Goal: Check status: Check status

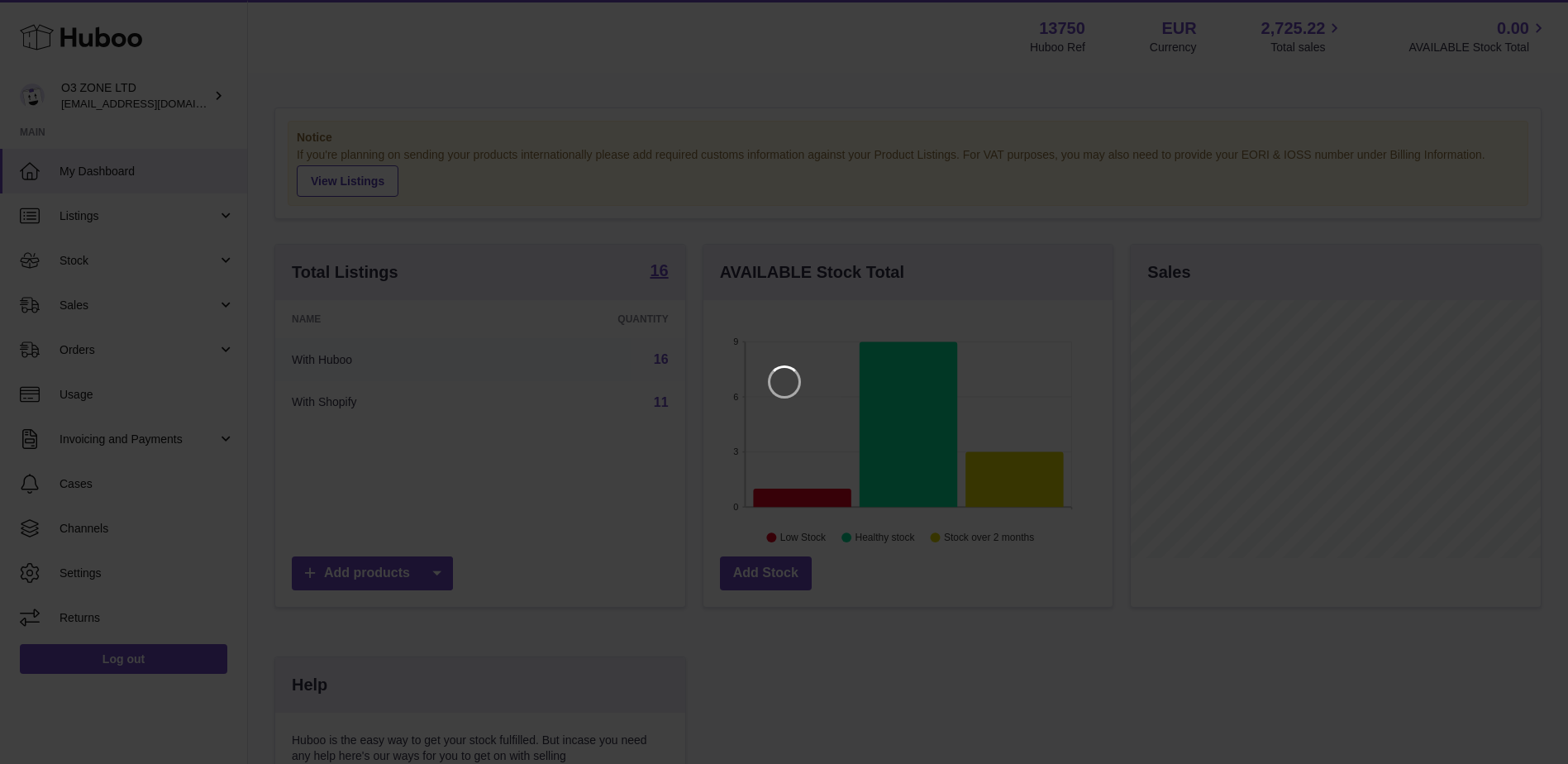
scroll to position [258, 414]
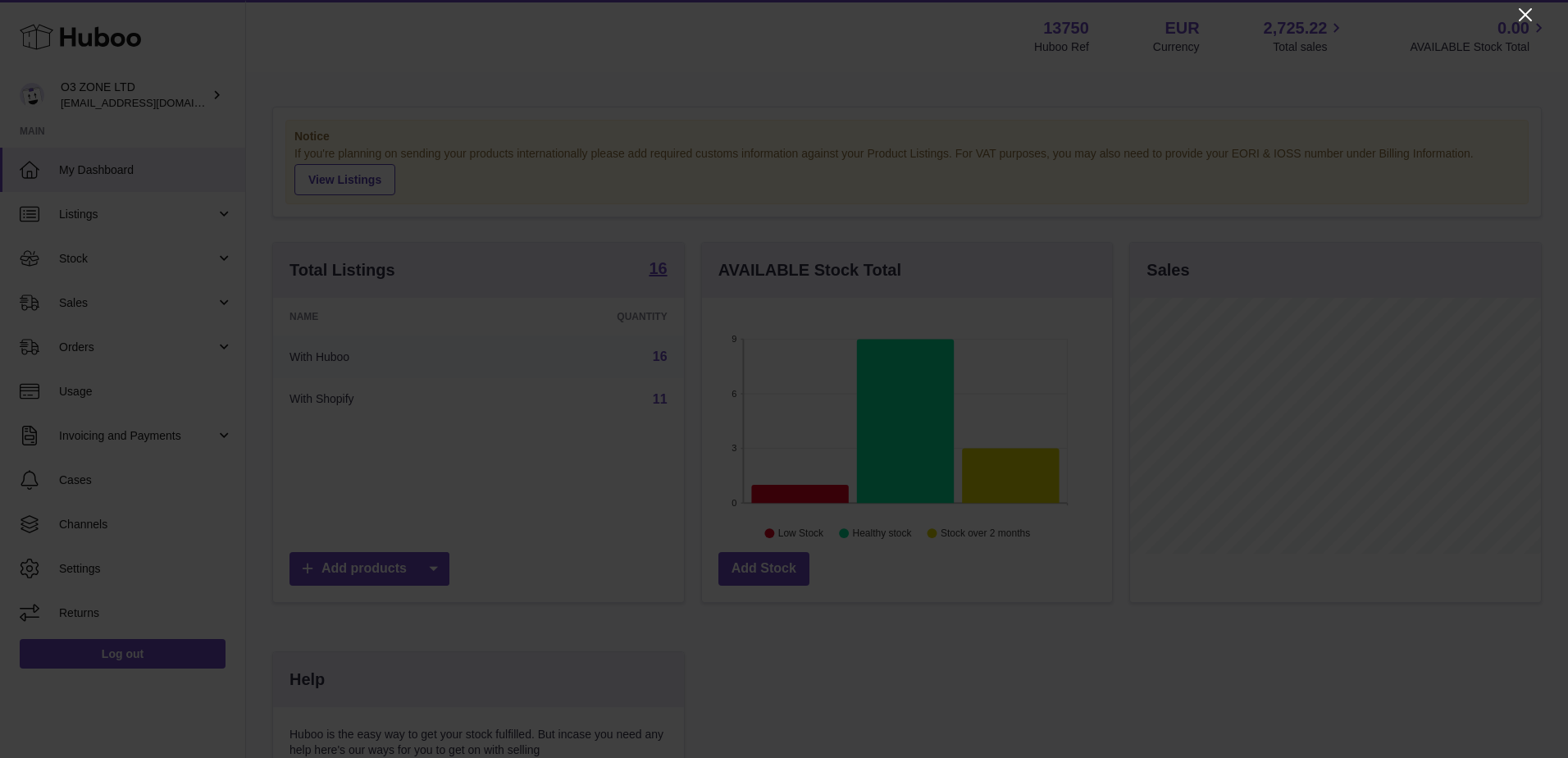
click at [1527, 11] on icon "Close" at bounding box center [1526, 15] width 20 height 20
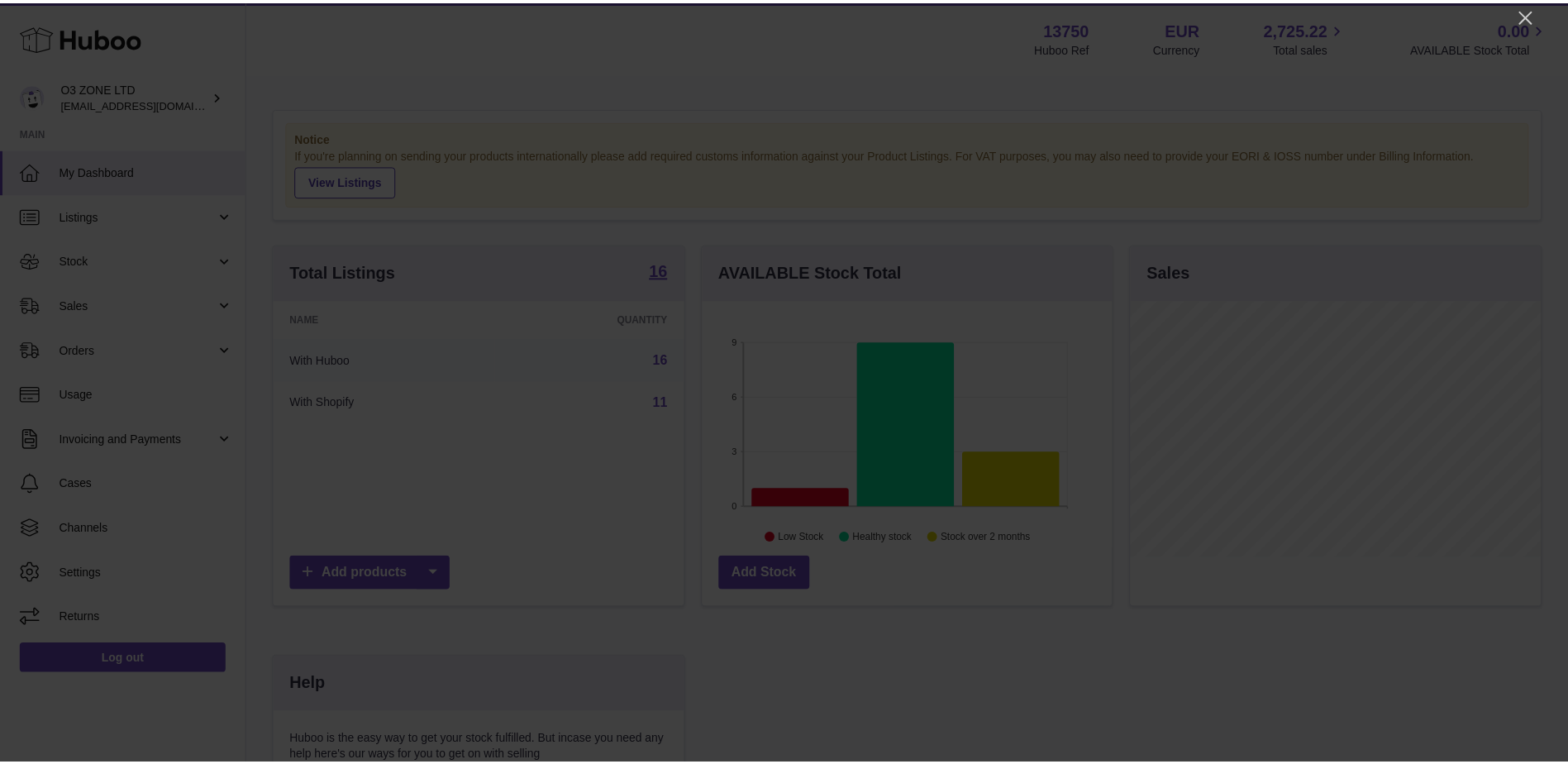
scroll to position [826577, 826066]
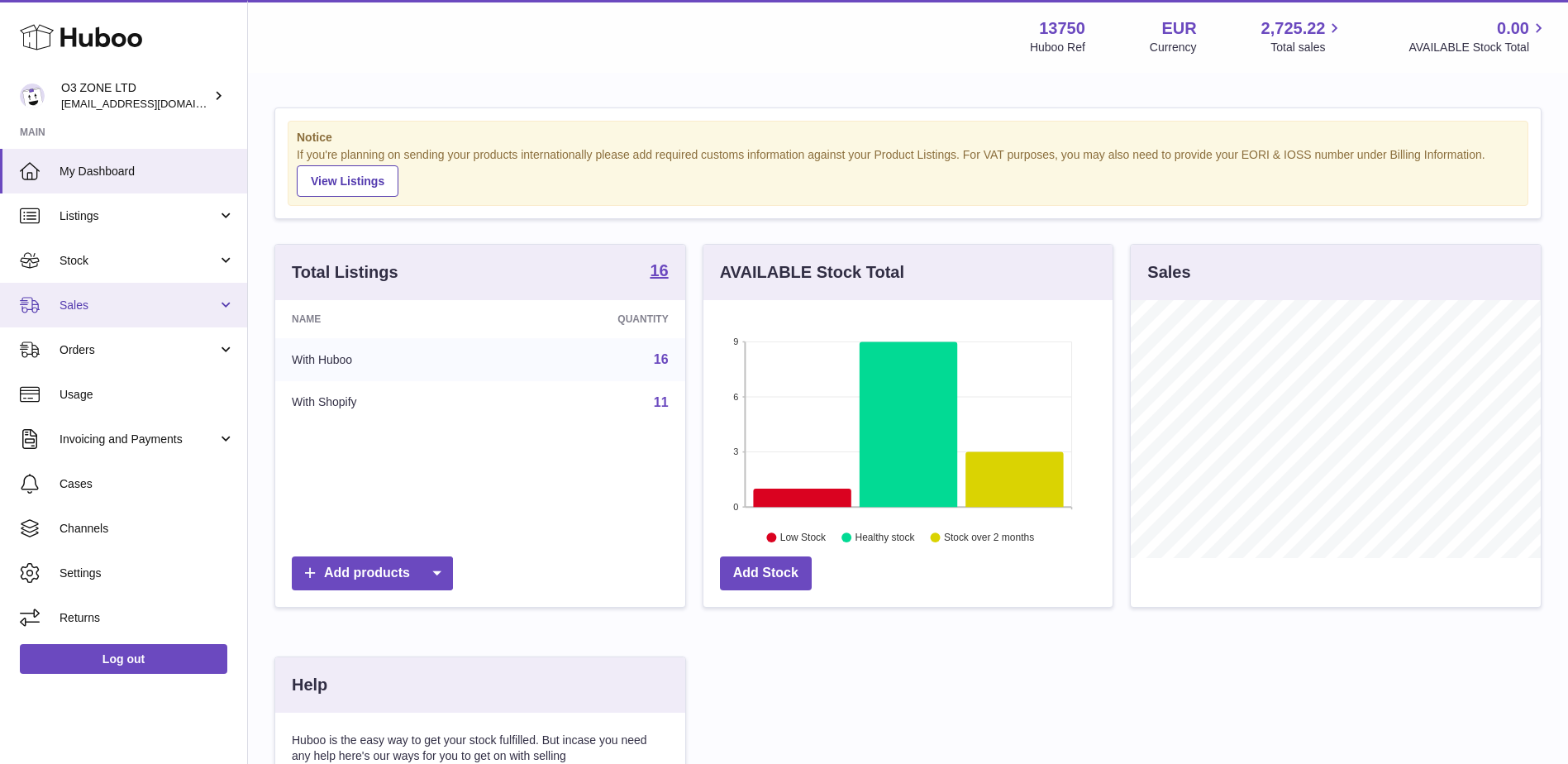
click at [84, 303] on span "Sales" at bounding box center [138, 306] width 158 height 16
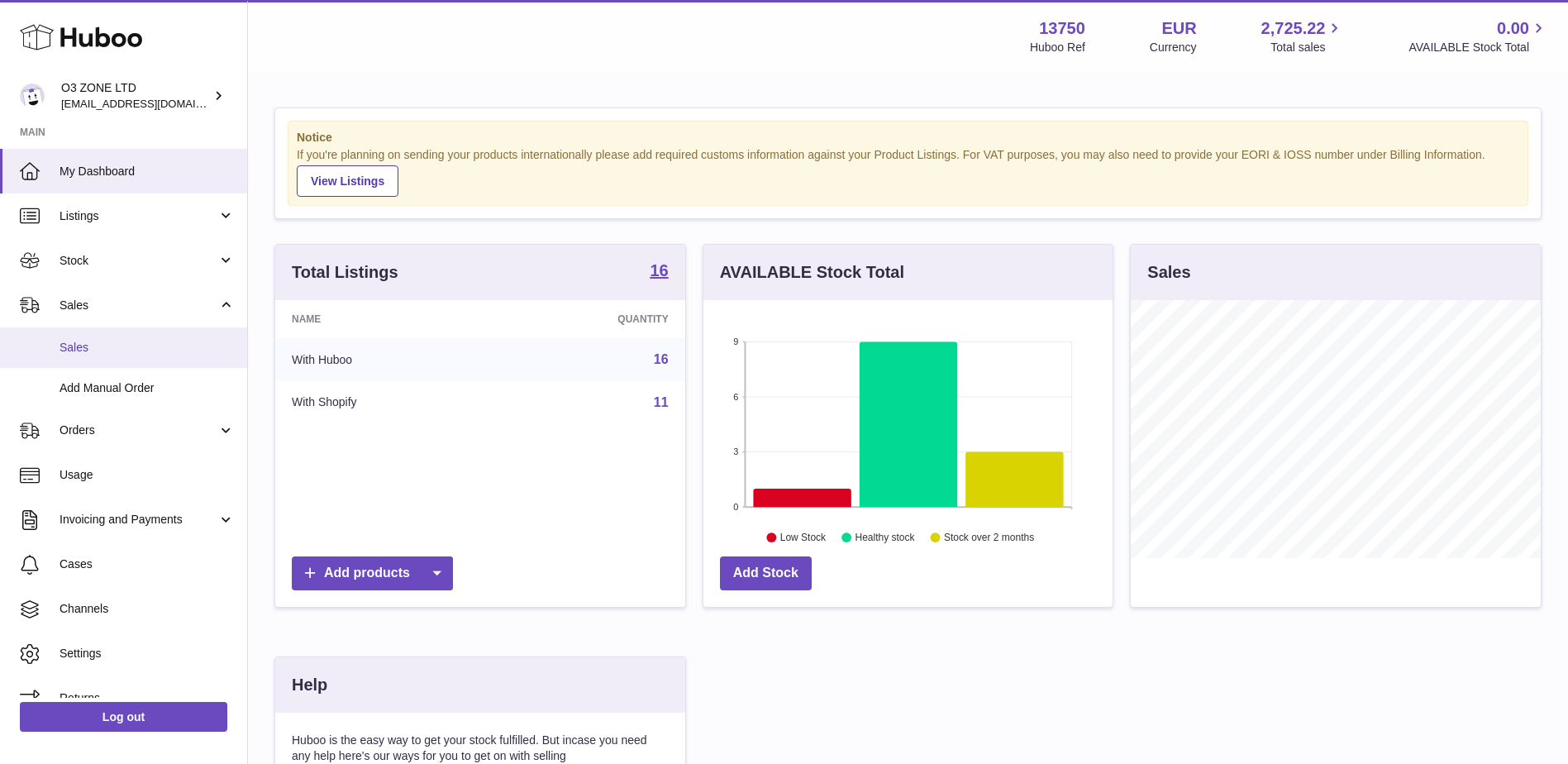
click at [101, 346] on span "Sales" at bounding box center [147, 347] width 176 height 16
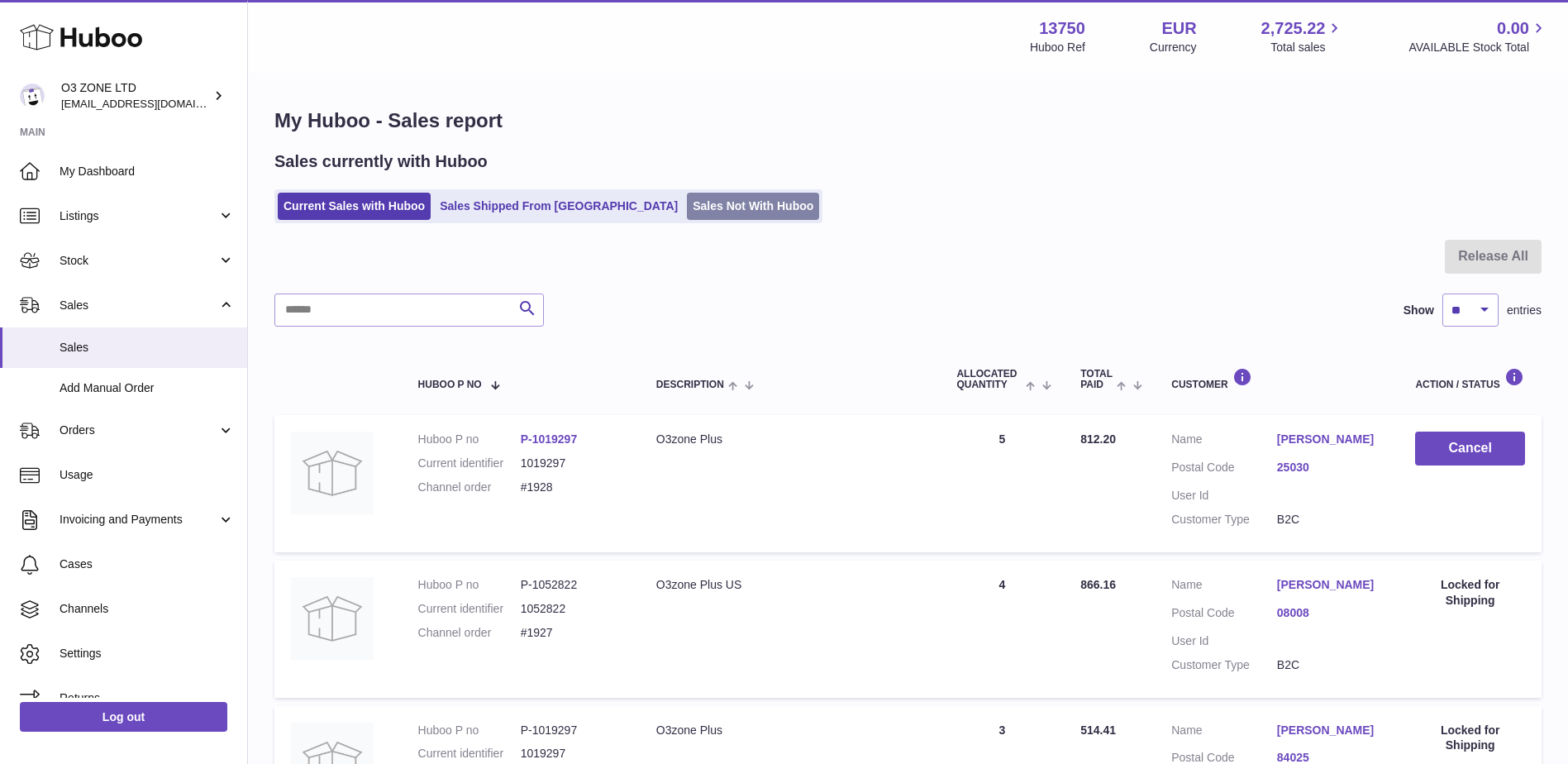
click at [686, 205] on link "Sales Not With Huboo" at bounding box center [752, 205] width 132 height 27
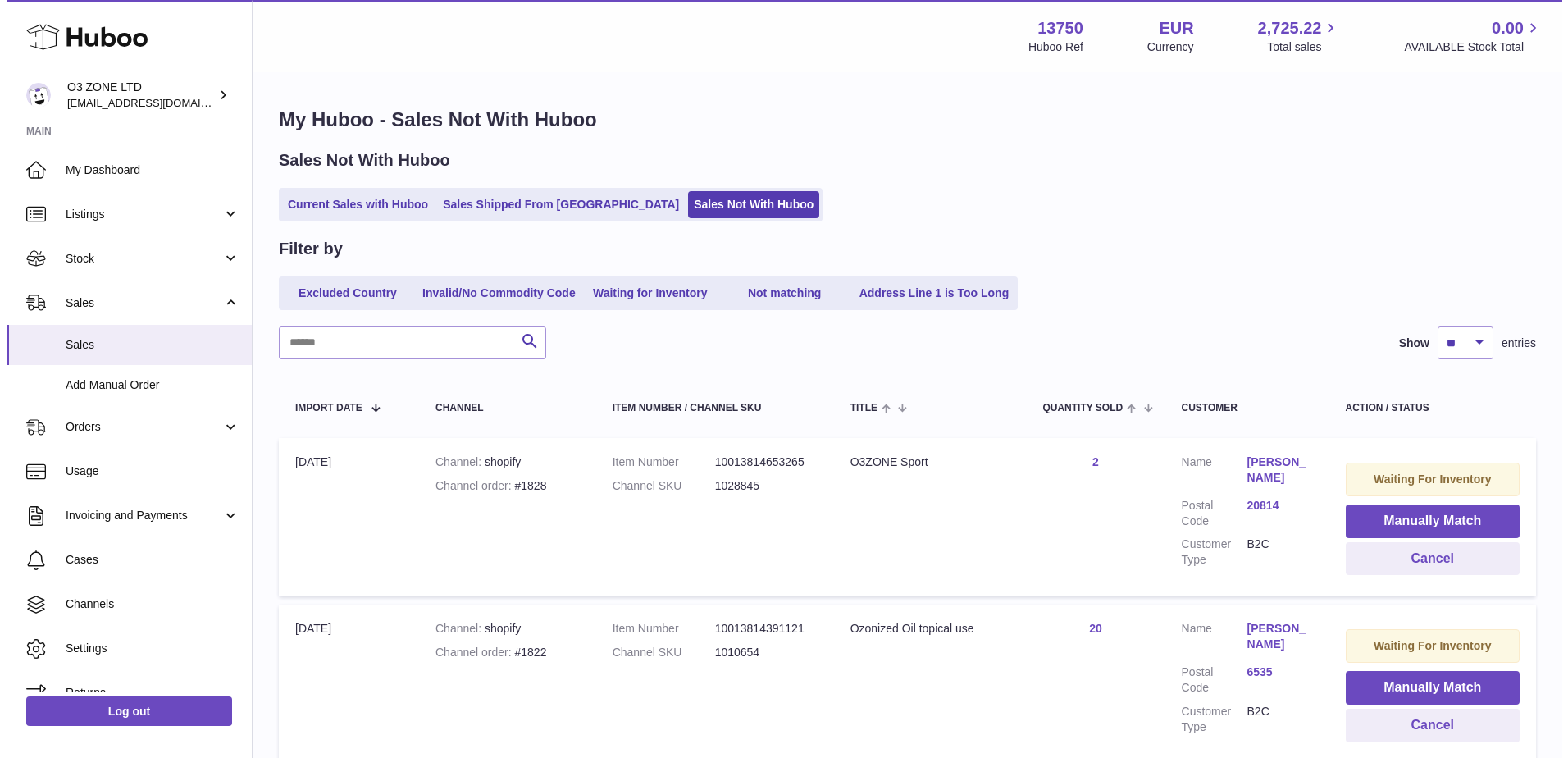
scroll to position [143, 0]
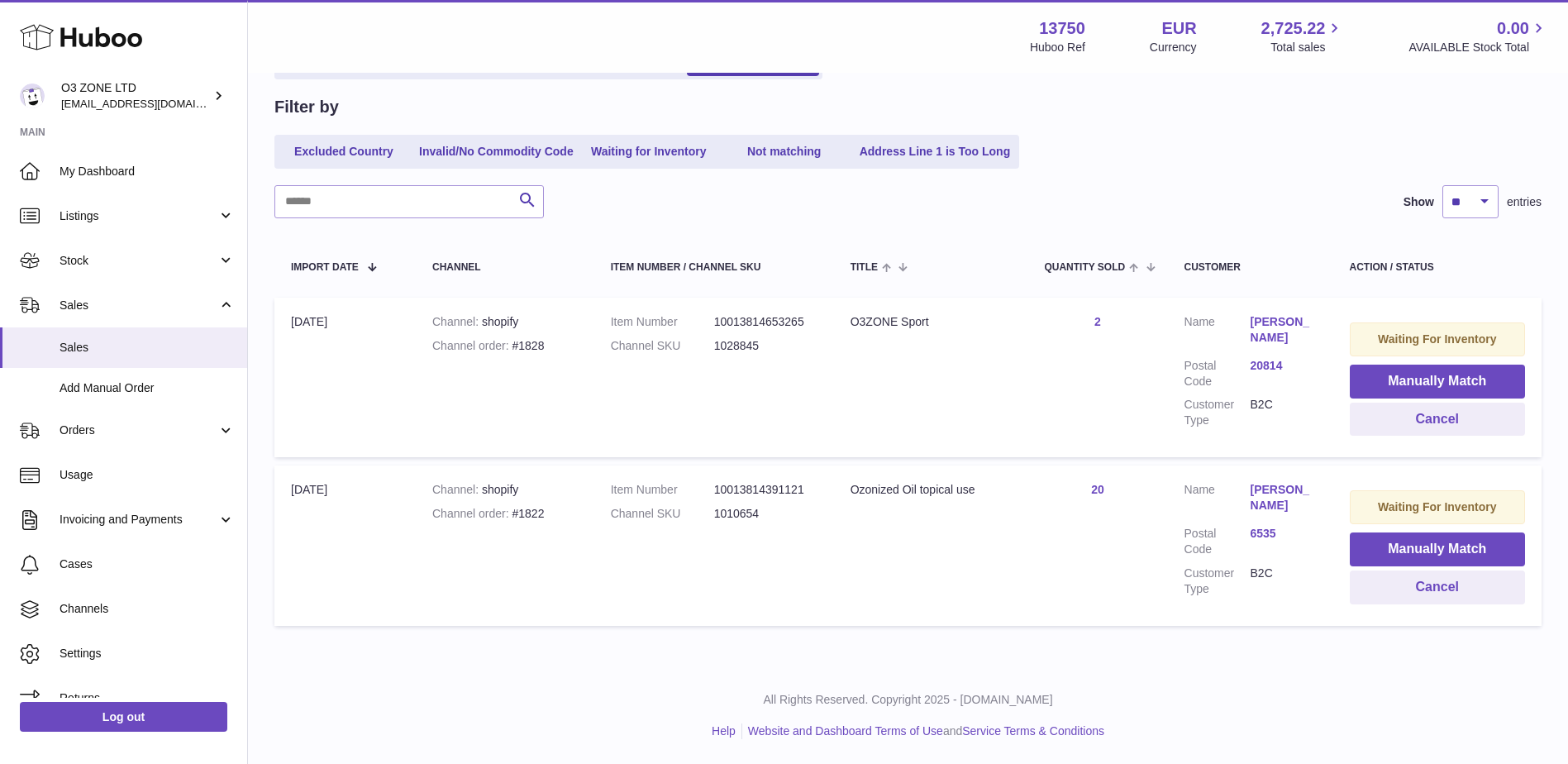
click at [1274, 494] on link "Olaf Kuhnke" at bounding box center [1283, 498] width 66 height 32
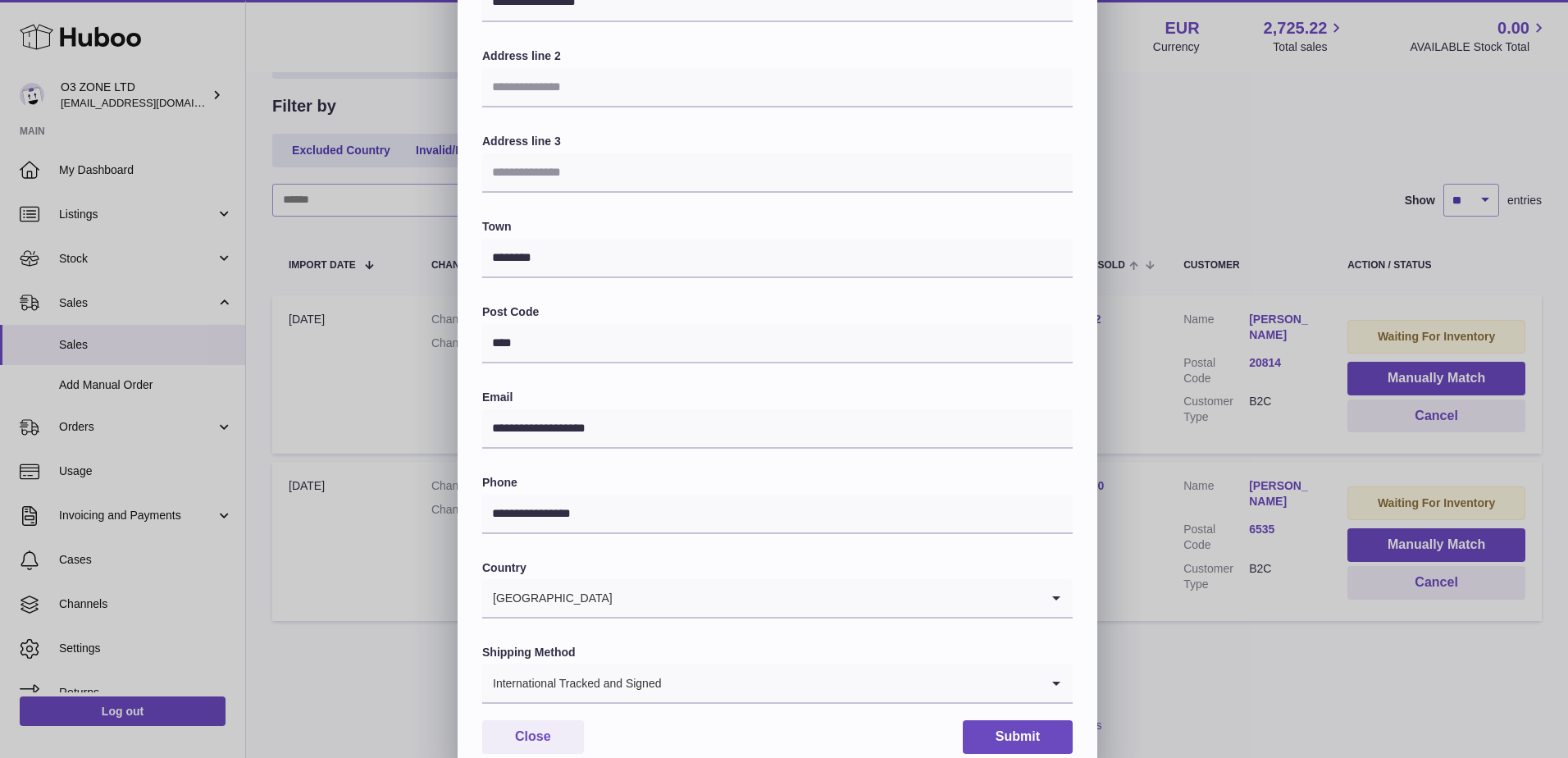
scroll to position [228, 0]
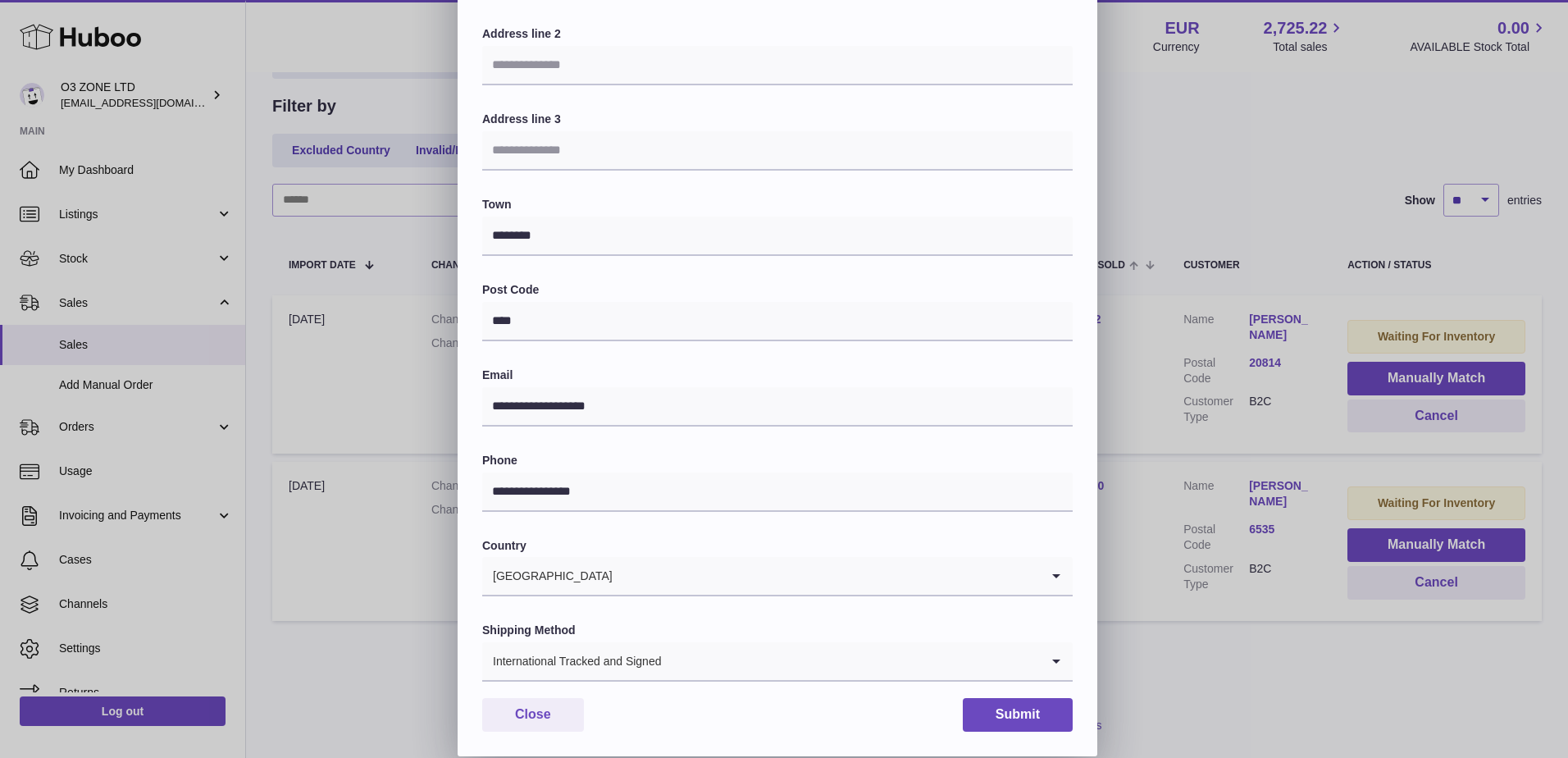
click at [1065, 657] on icon "Search for option" at bounding box center [1056, 661] width 32 height 37
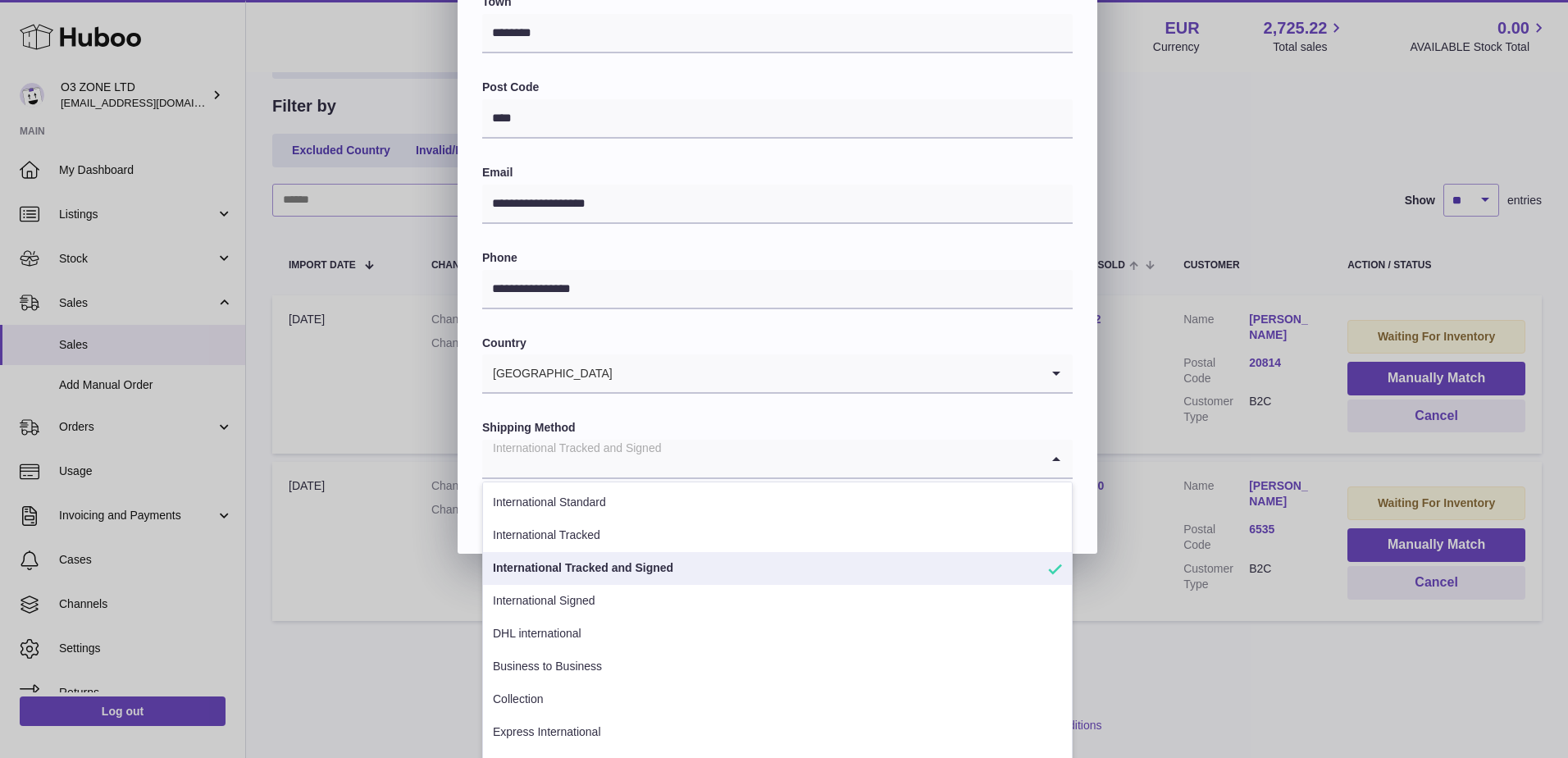
scroll to position [441, 0]
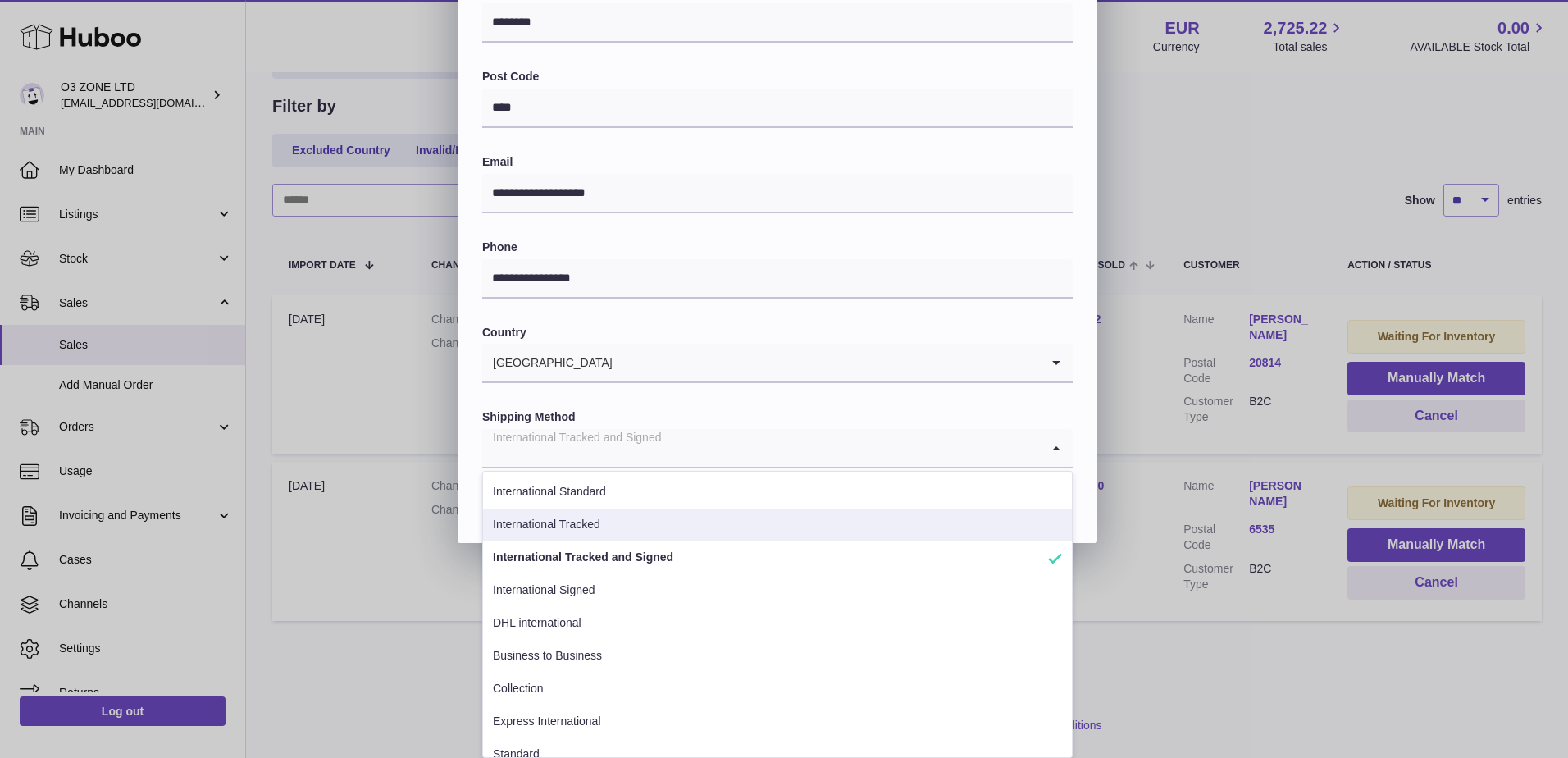
click at [647, 538] on li "International Tracked" at bounding box center [778, 525] width 589 height 32
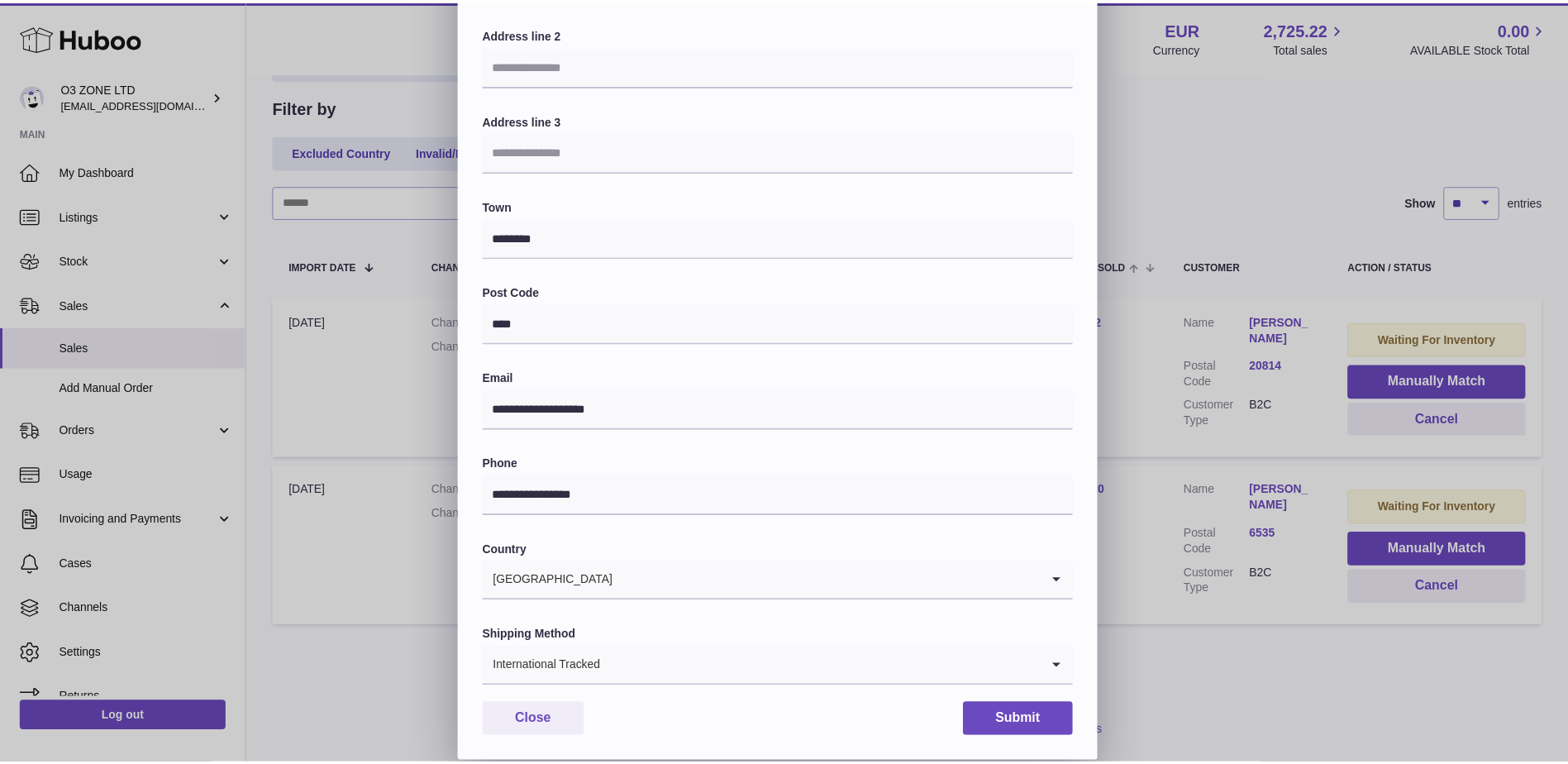
scroll to position [230, 0]
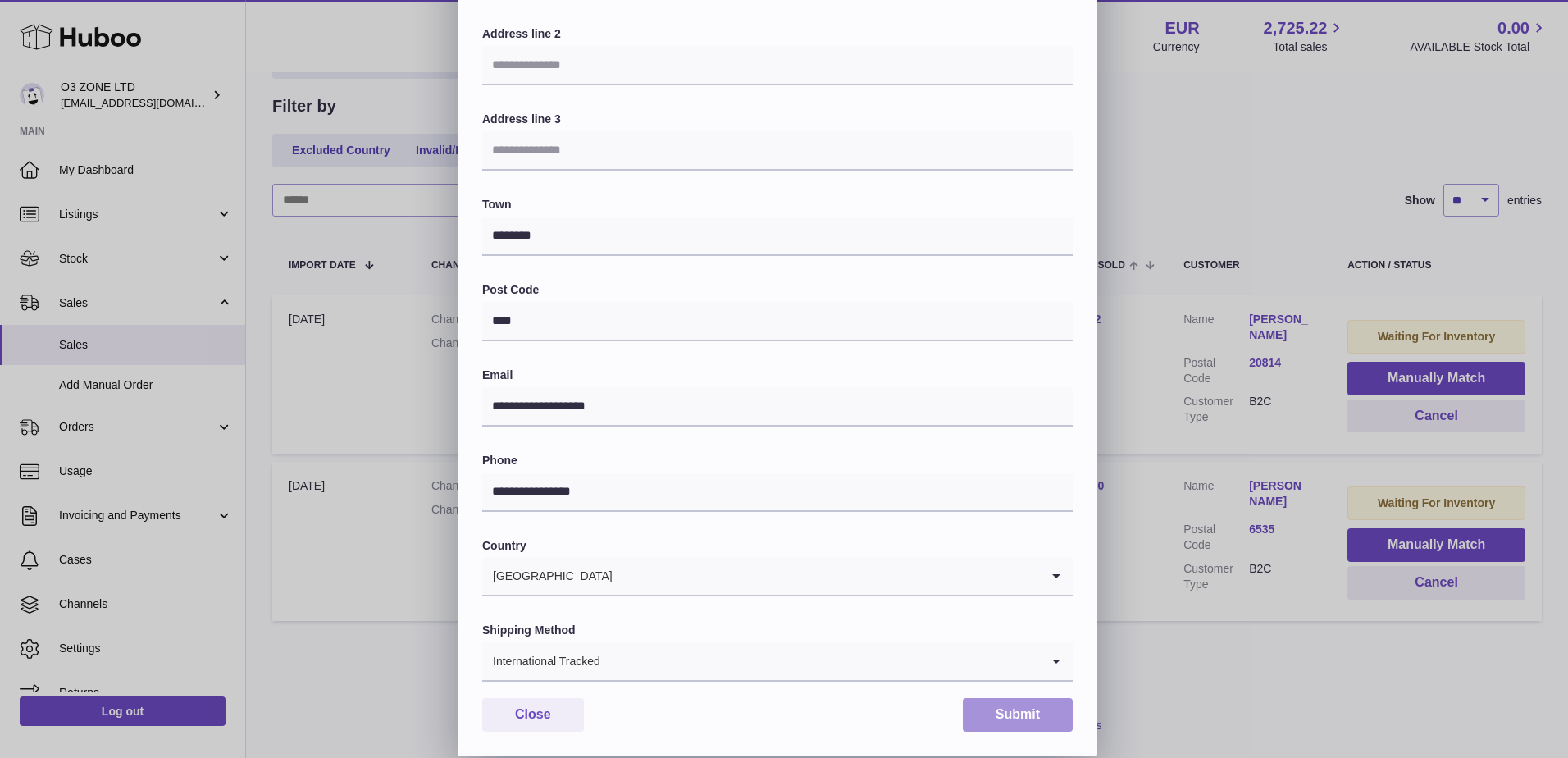
click at [1035, 721] on button "Submit" at bounding box center [1018, 715] width 110 height 33
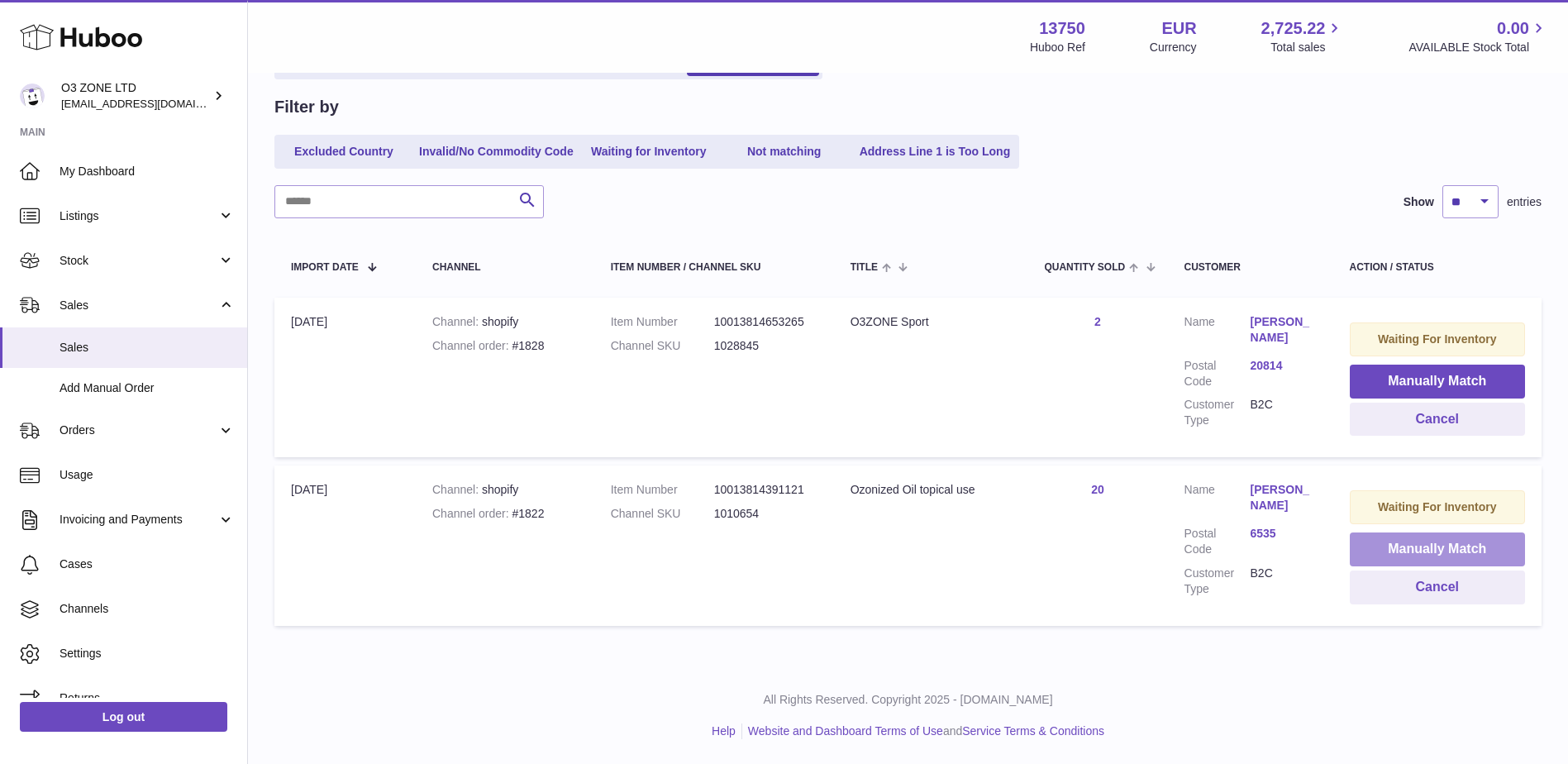
click at [1453, 555] on button "Manually Match" at bounding box center [1437, 550] width 176 height 34
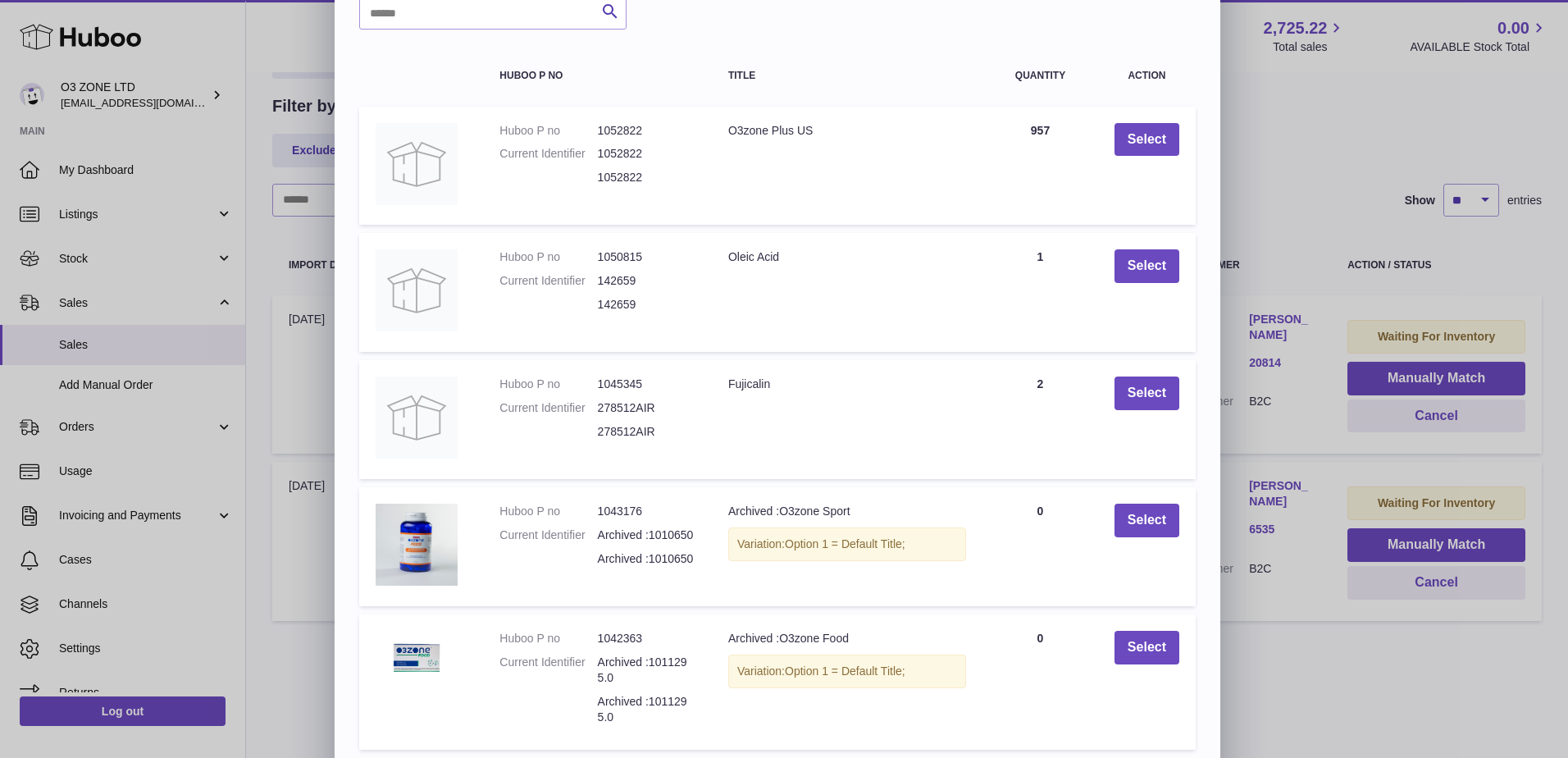
scroll to position [192, 0]
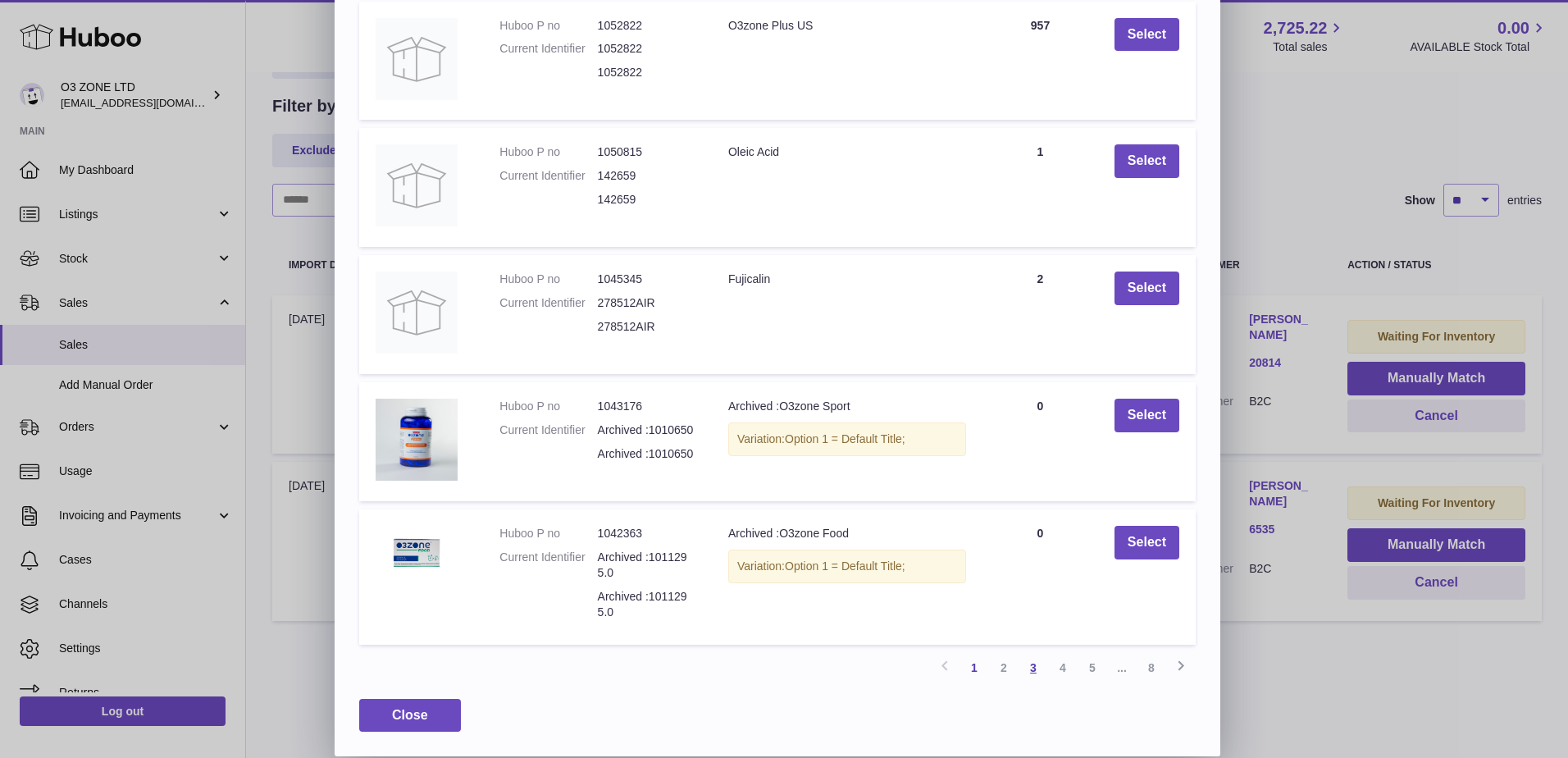
click at [1031, 663] on link "3" at bounding box center [1034, 667] width 30 height 30
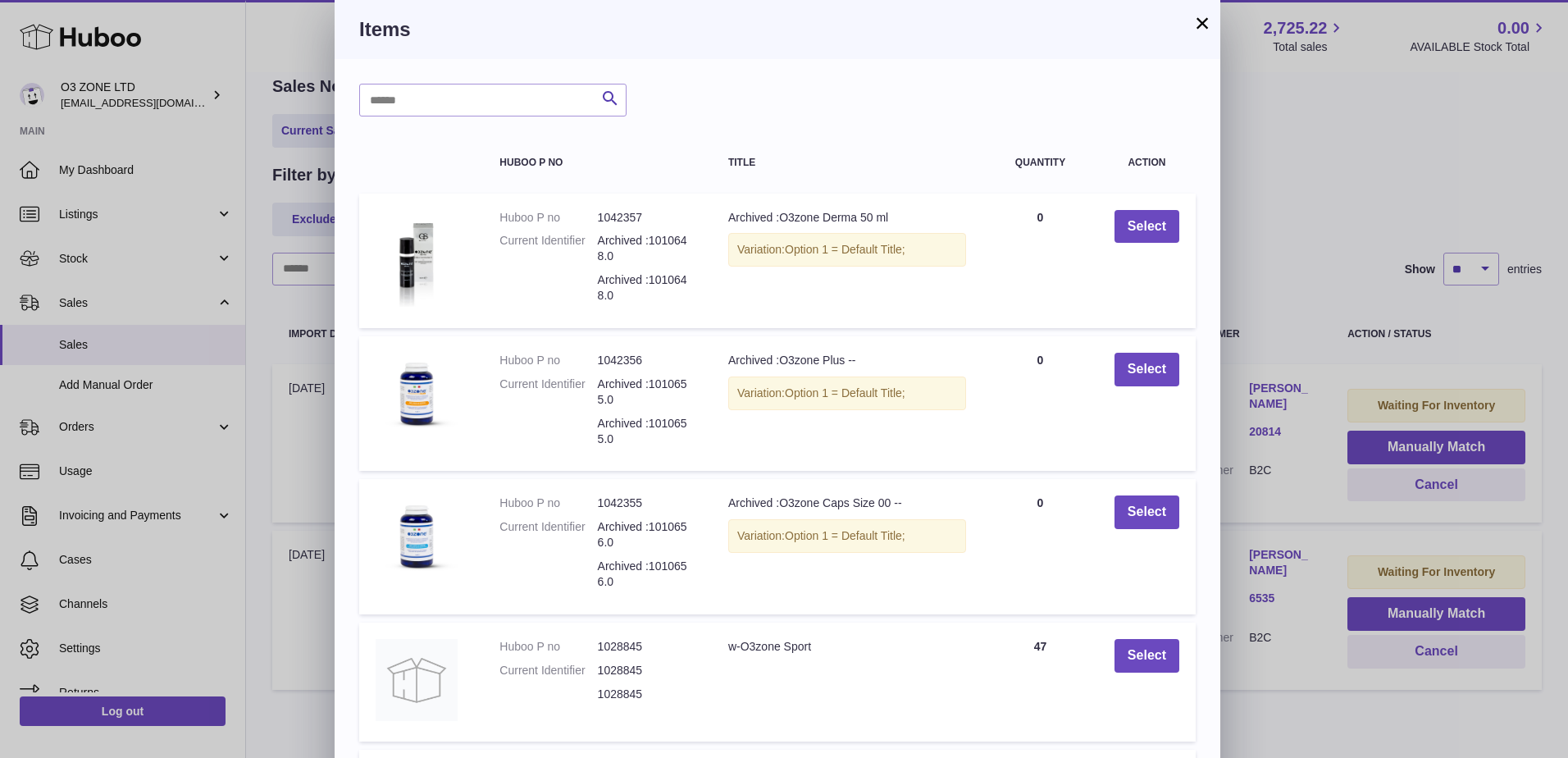
scroll to position [224, 0]
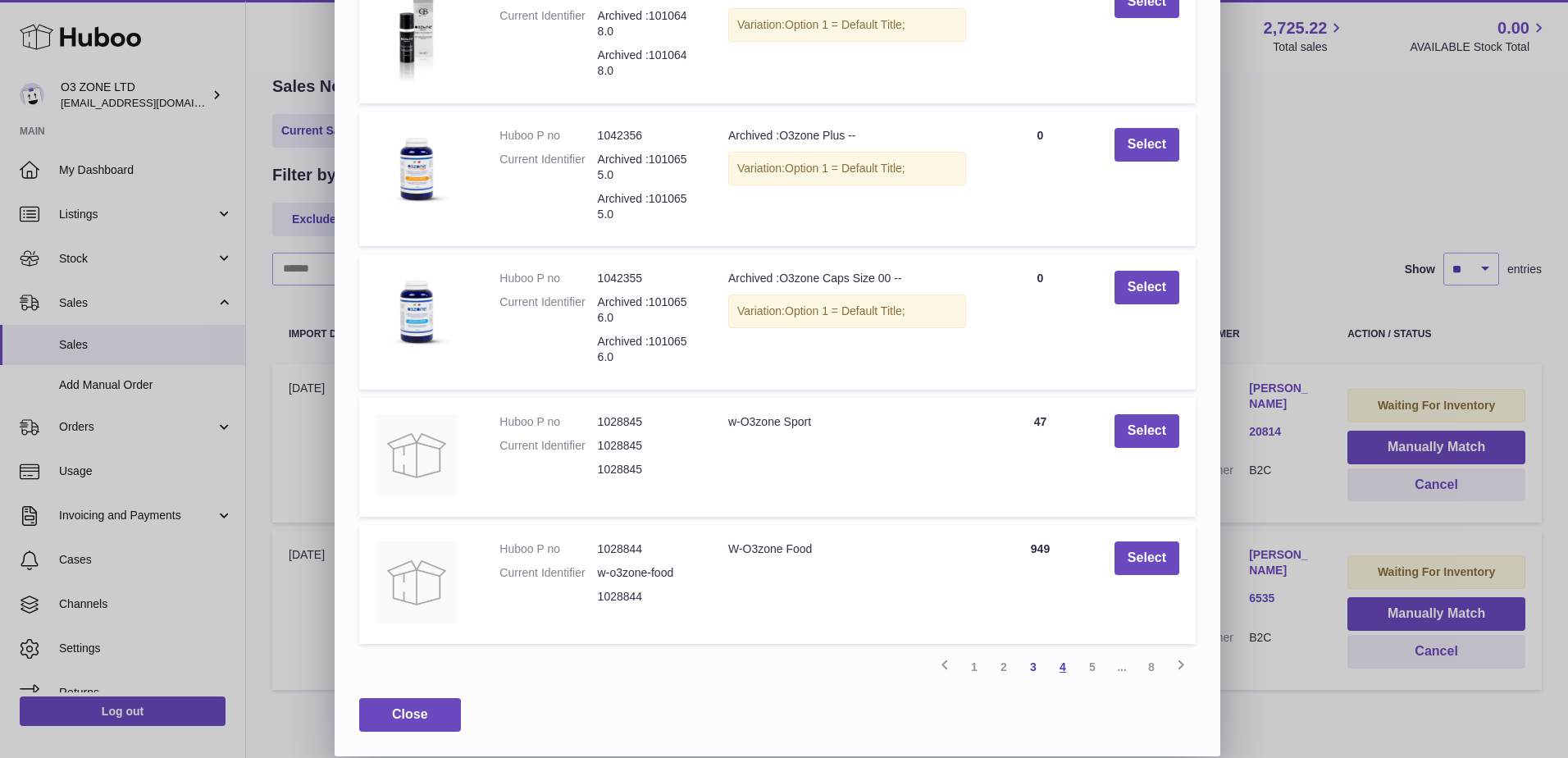
click at [1064, 671] on link "4" at bounding box center [1063, 666] width 30 height 30
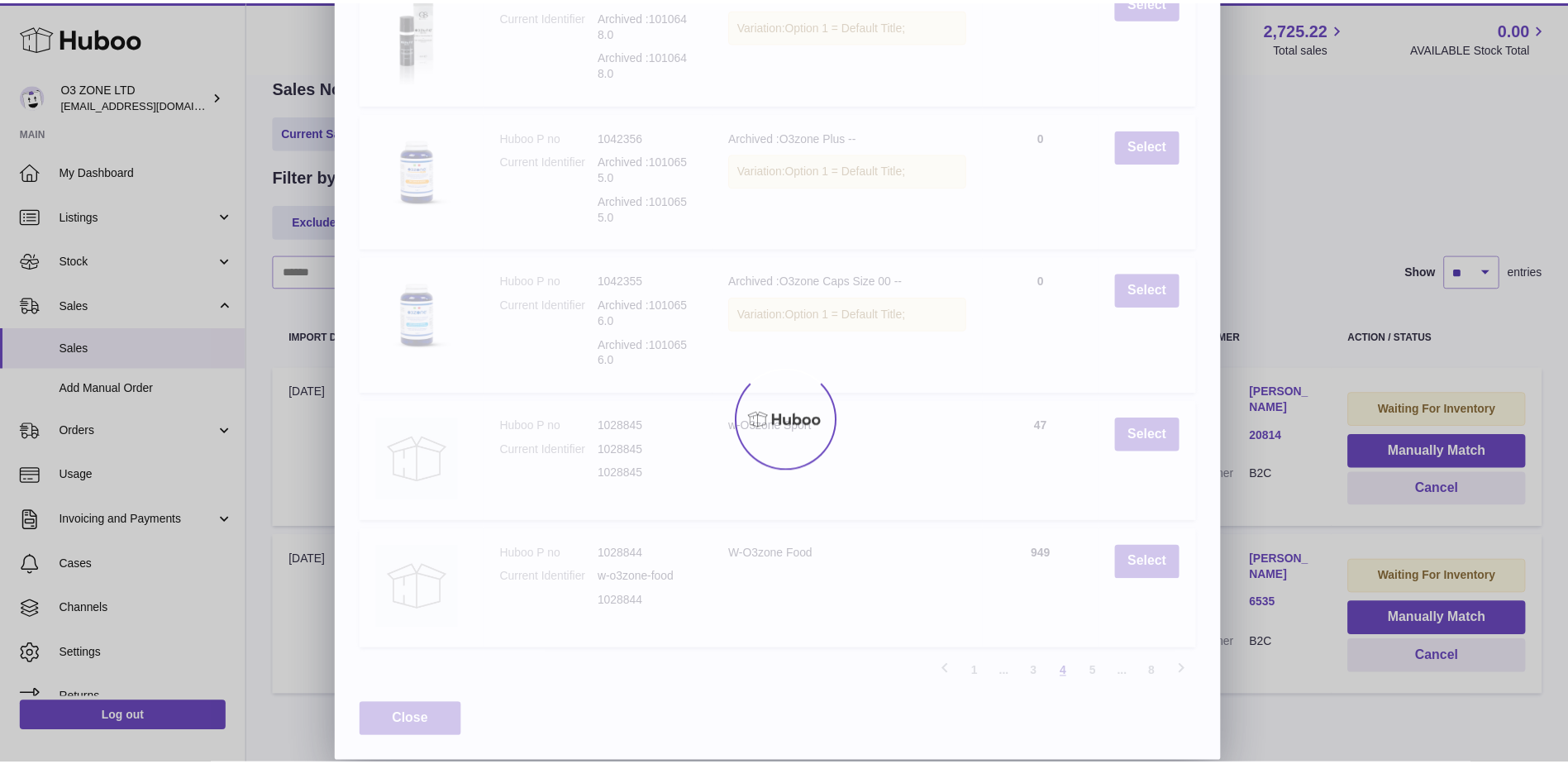
scroll to position [178, 0]
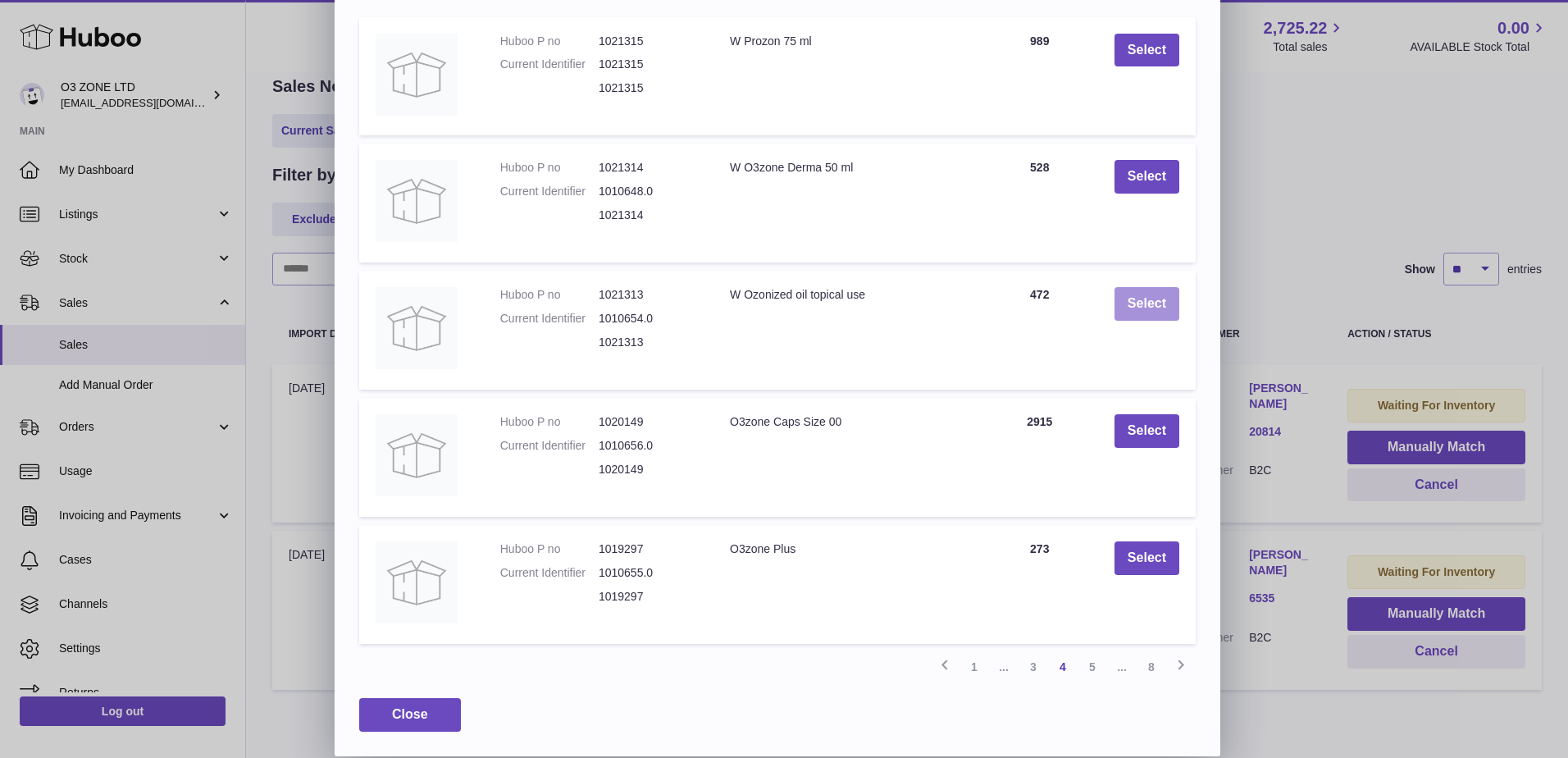
click at [1149, 308] on button "Select" at bounding box center [1147, 304] width 65 height 33
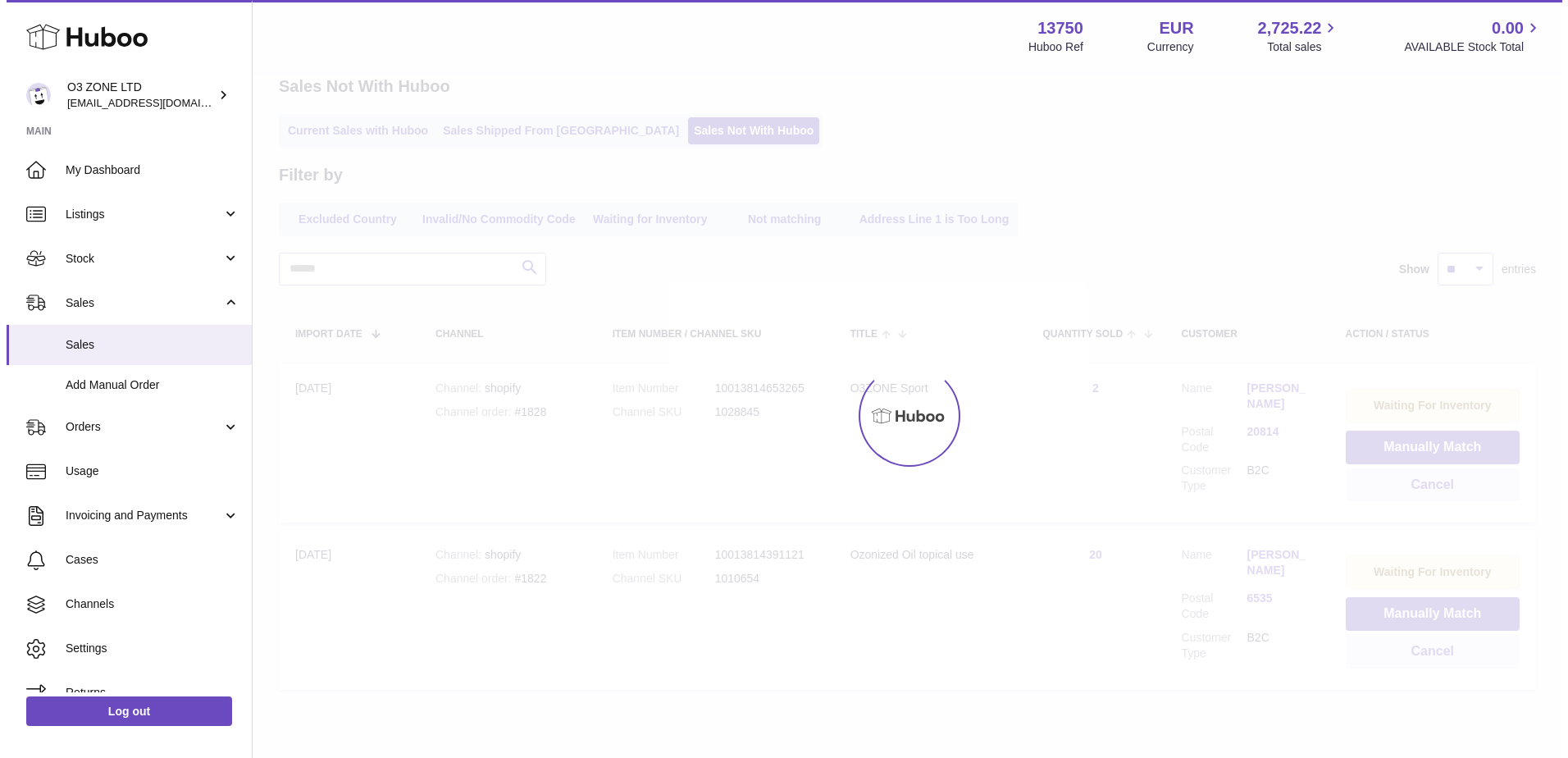
scroll to position [0, 0]
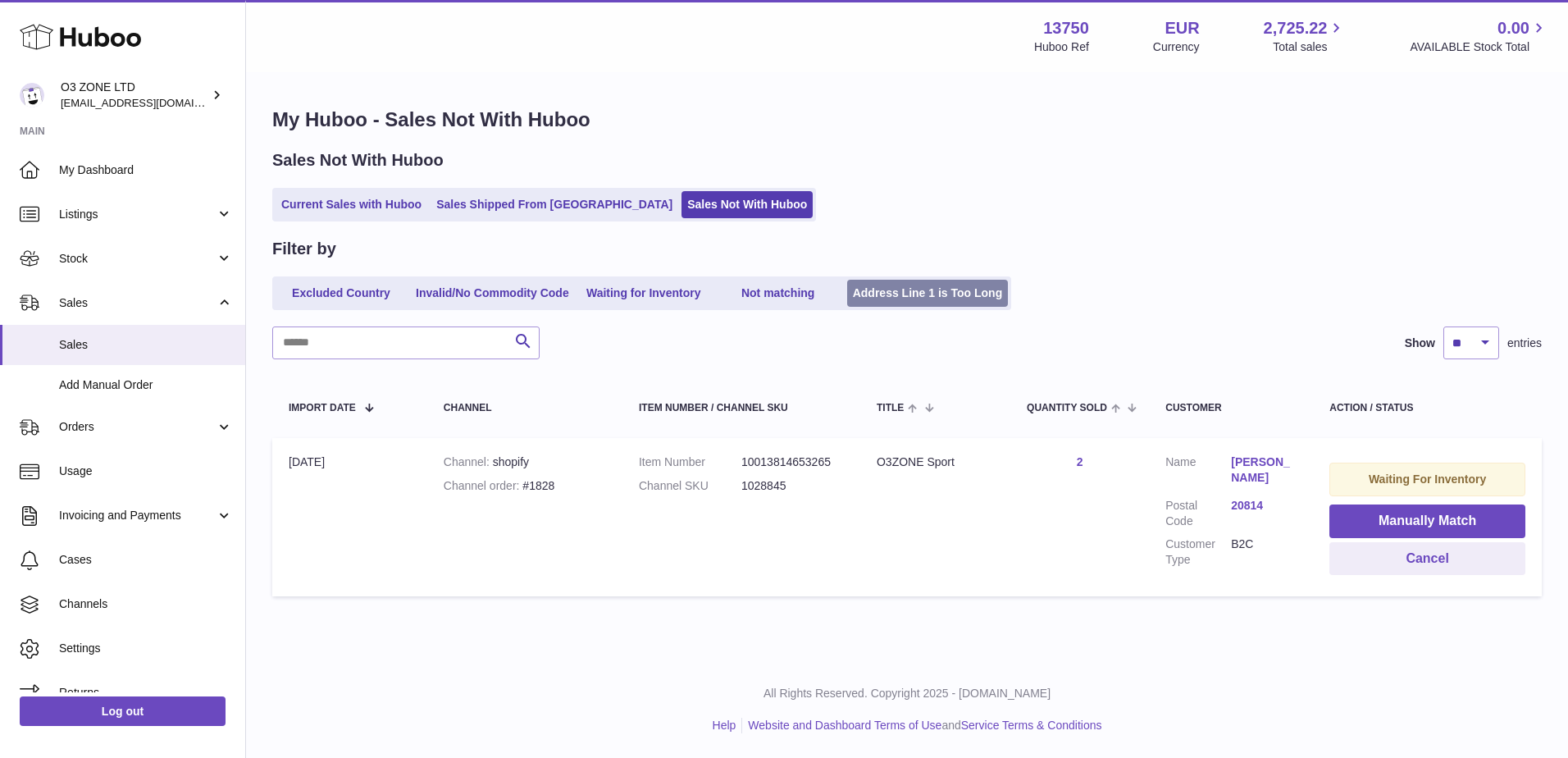
click at [952, 294] on link "Address Line 1 is Too Long" at bounding box center [928, 292] width 161 height 27
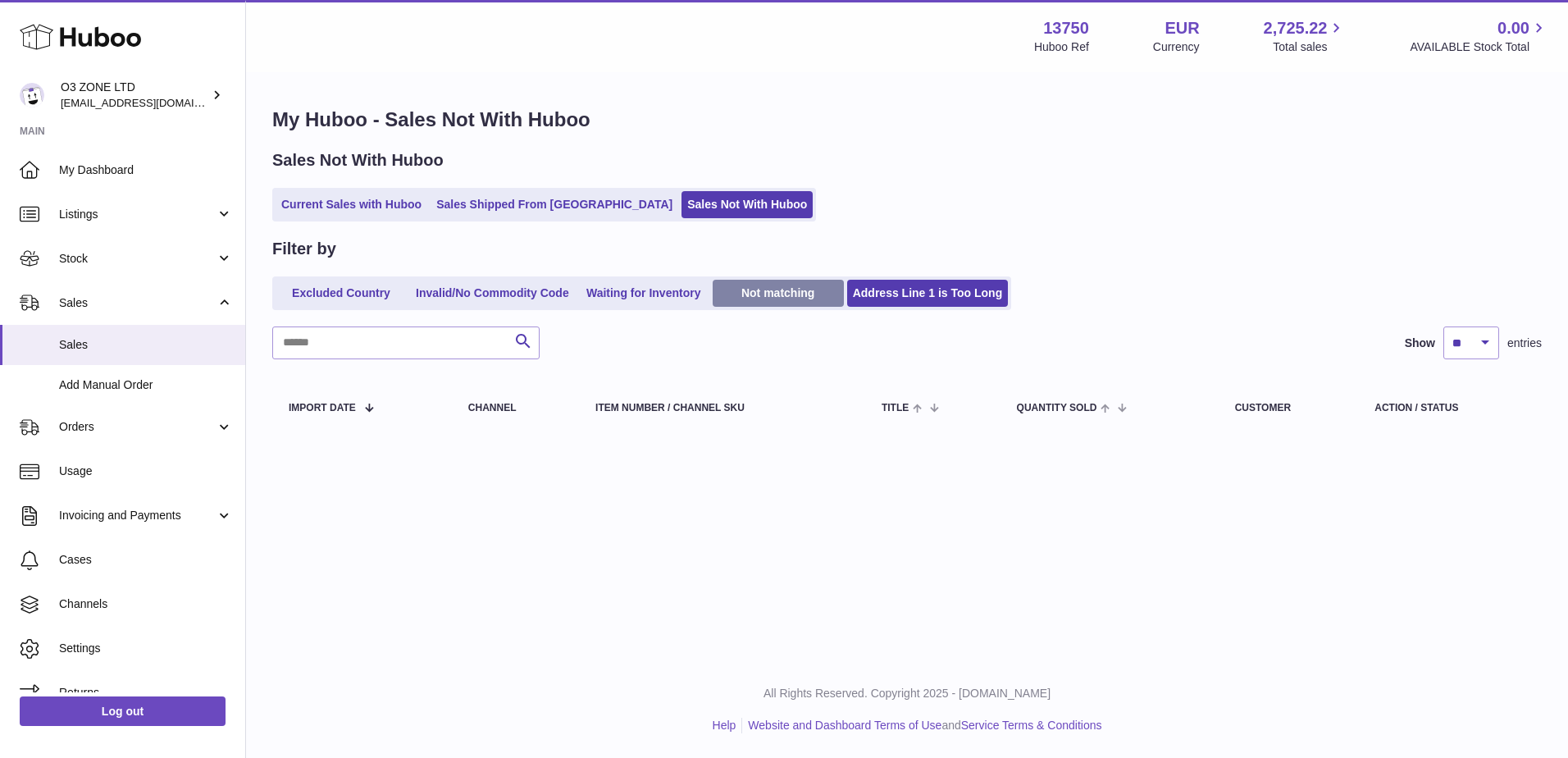
click at [783, 288] on link "Not matching" at bounding box center [778, 292] width 131 height 27
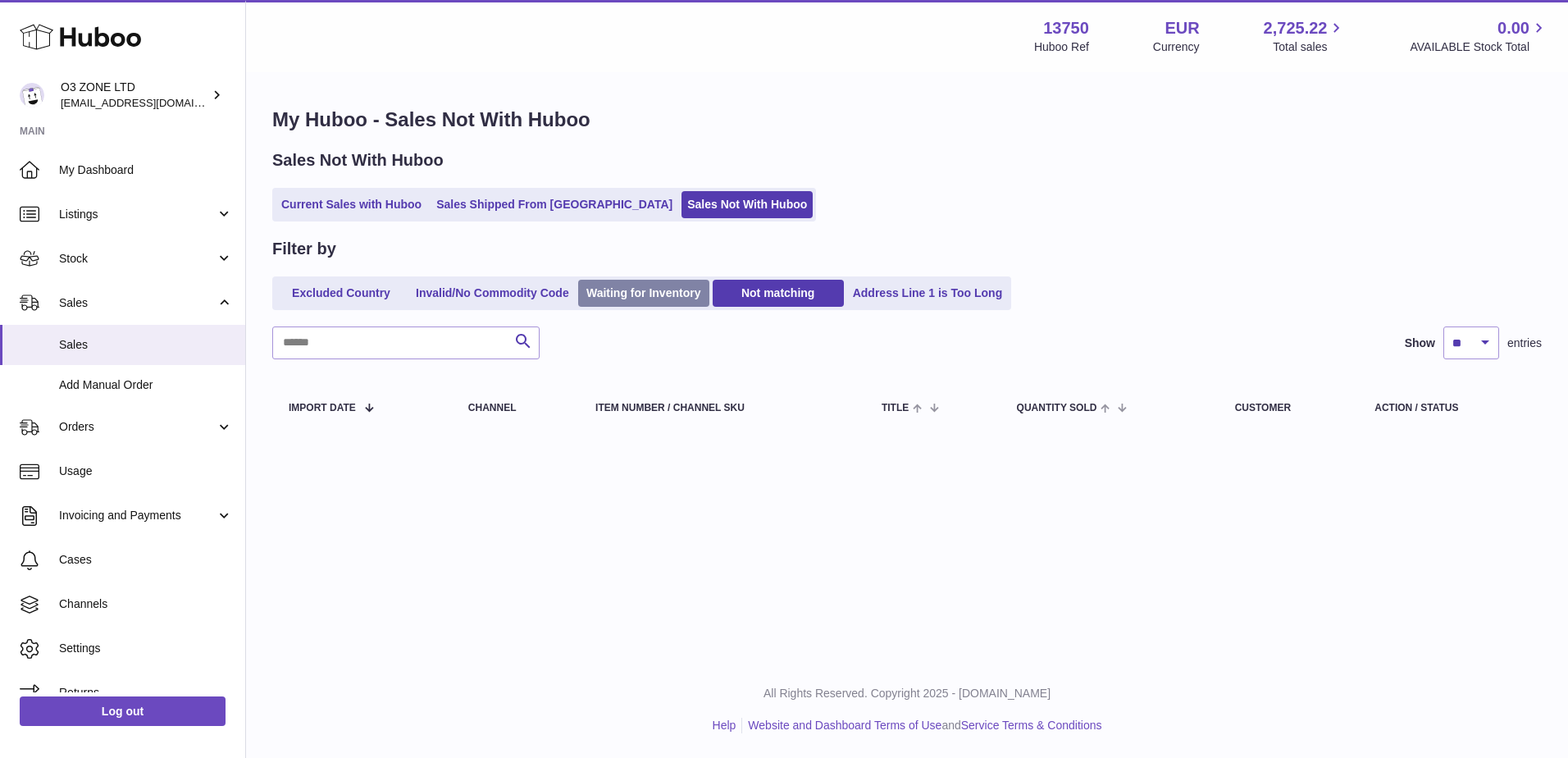
click at [632, 290] on link "Waiting for Inventory" at bounding box center [643, 292] width 131 height 27
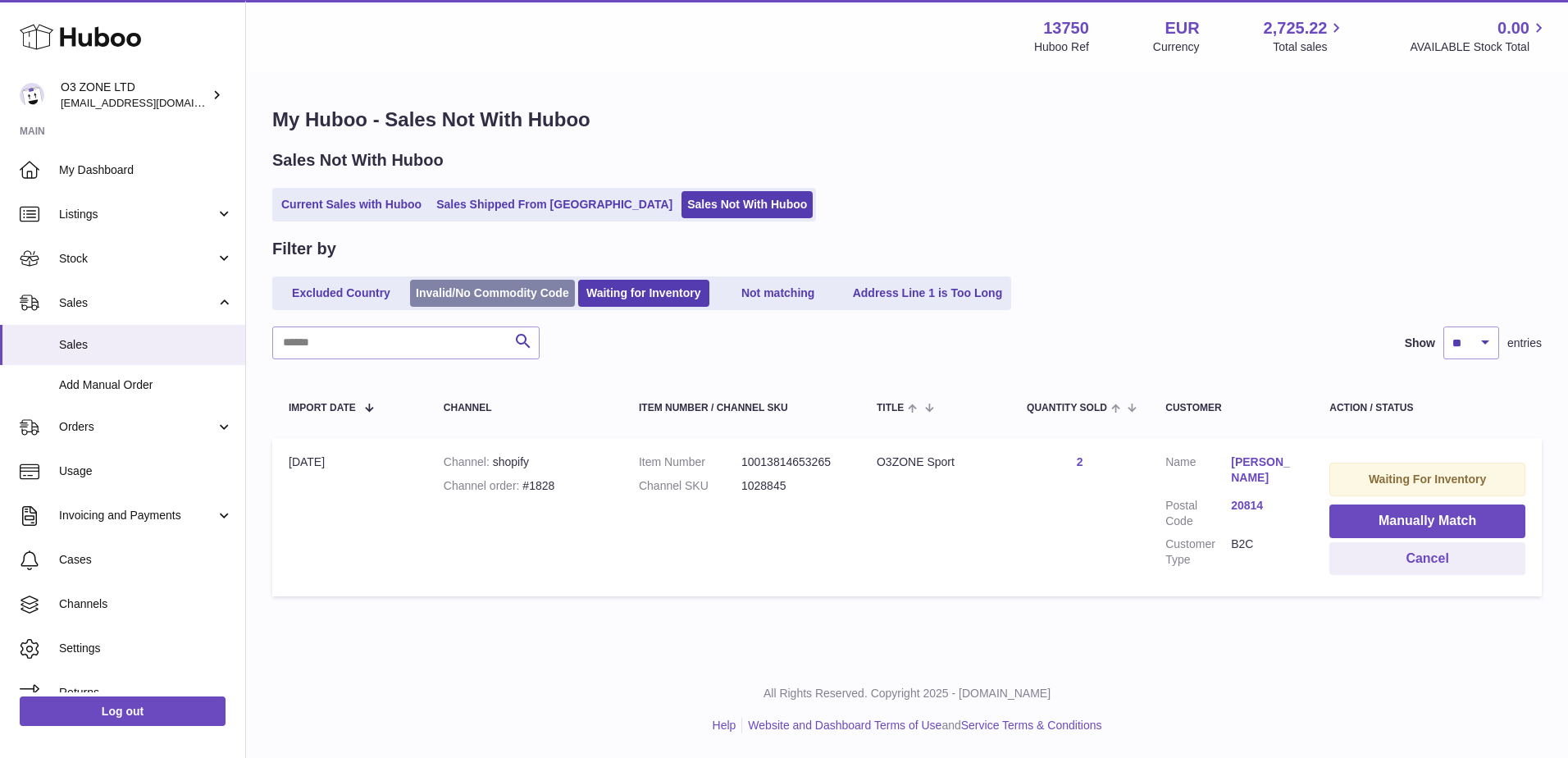
click at [514, 284] on link "Invalid/No Commodity Code" at bounding box center [492, 292] width 164 height 27
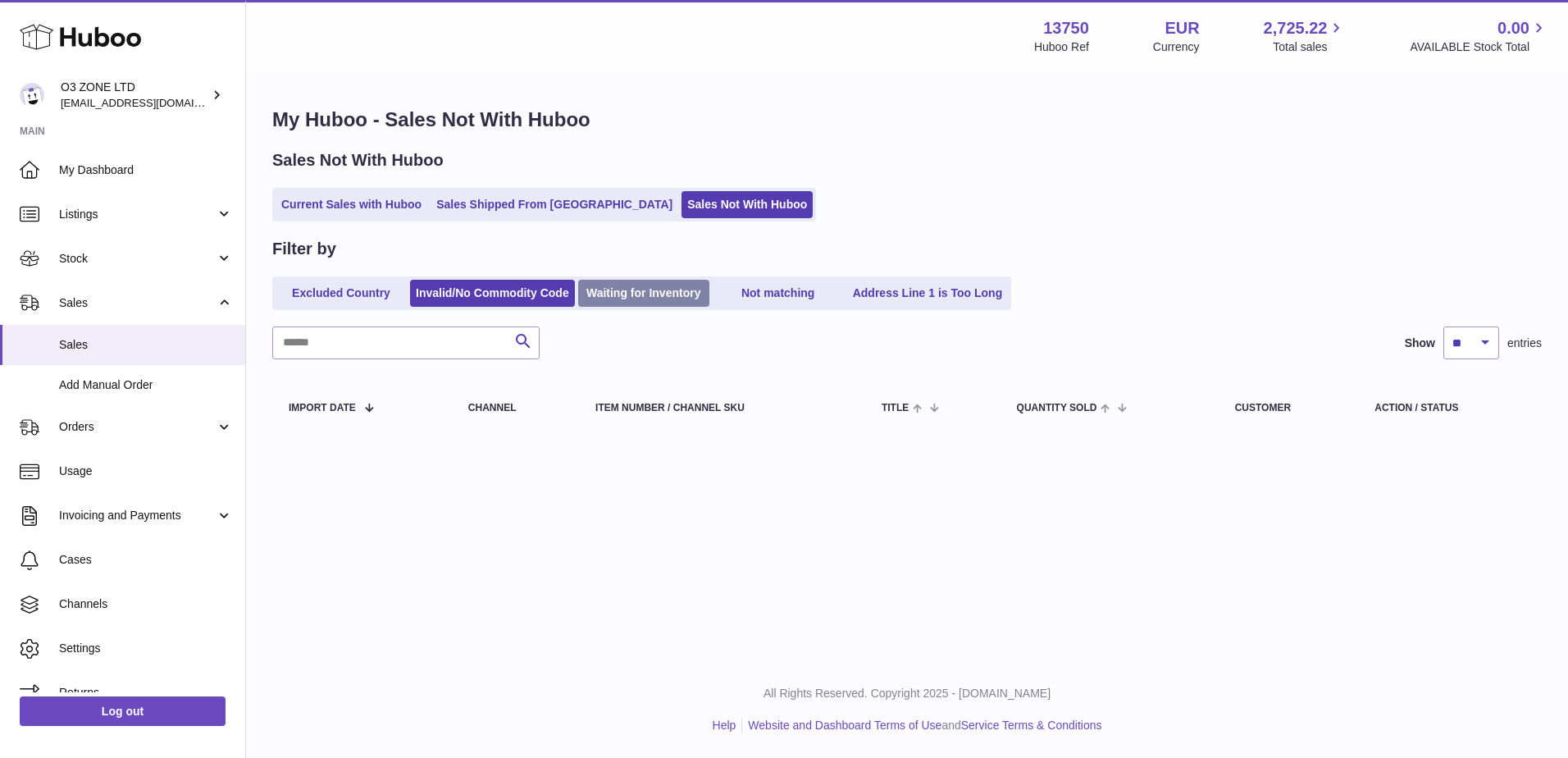
click at [637, 287] on link "Waiting for Inventory" at bounding box center [643, 292] width 131 height 27
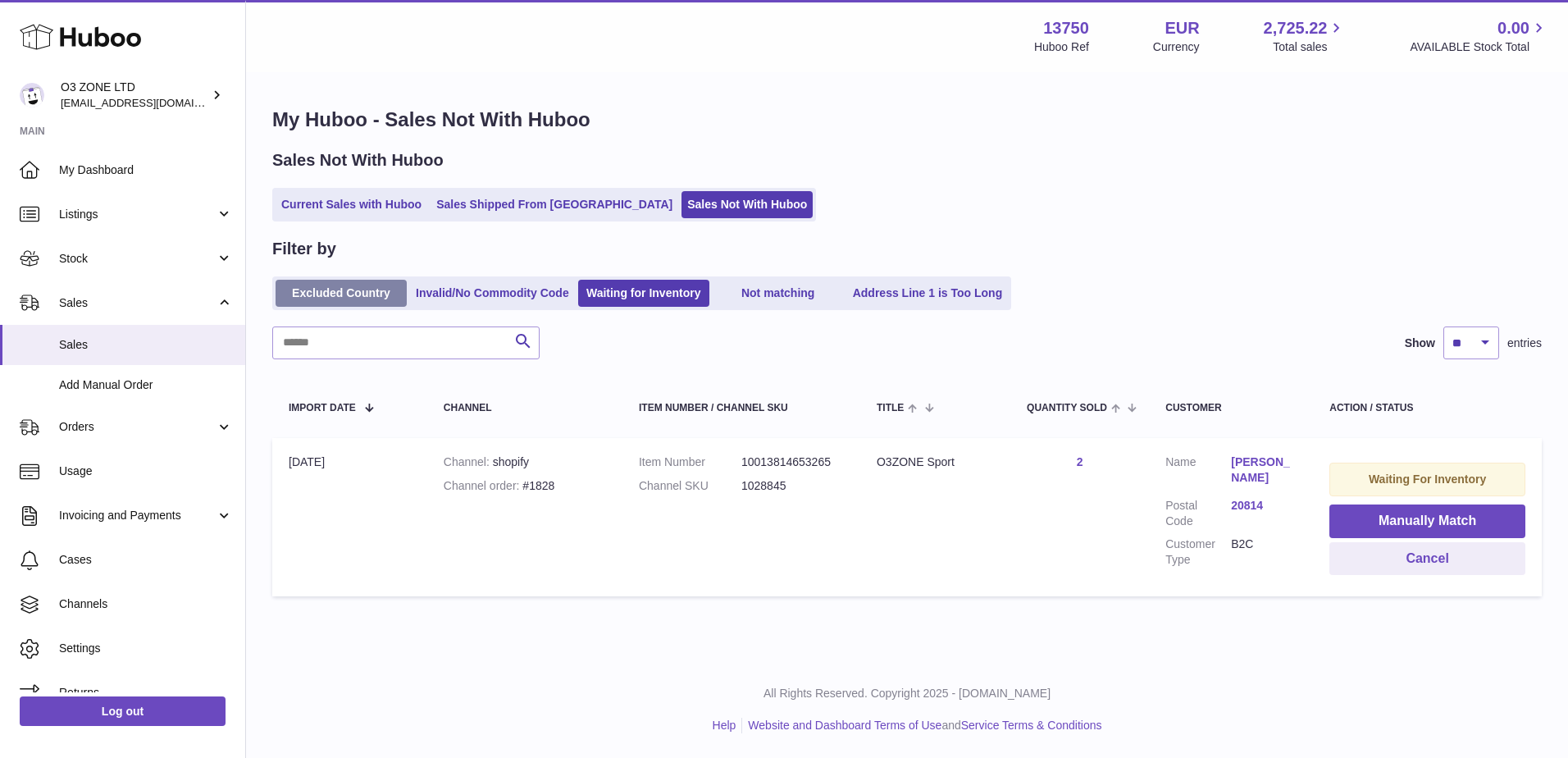
click at [346, 290] on link "Excluded Country" at bounding box center [341, 292] width 131 height 27
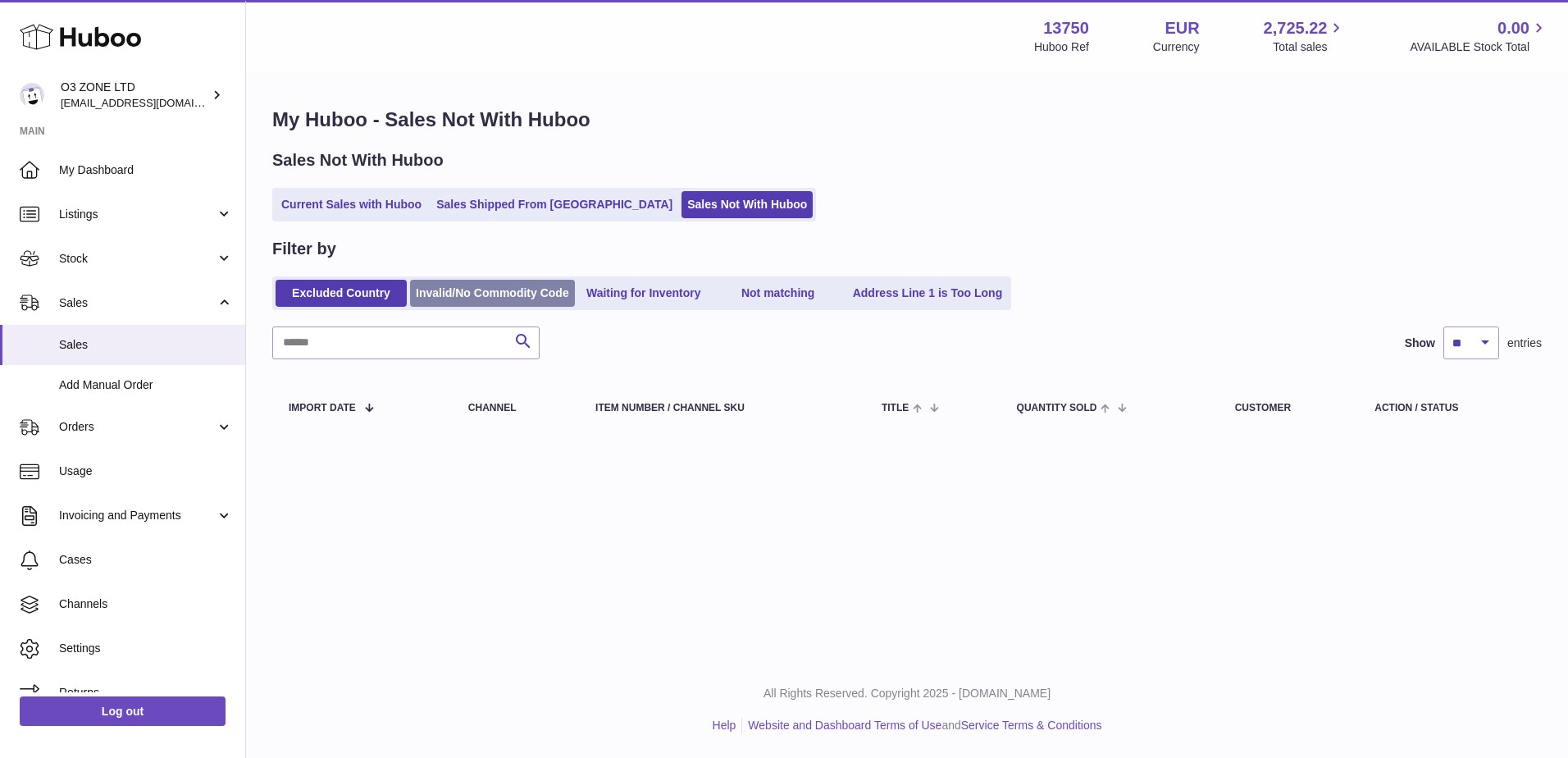
click at [471, 292] on link "Invalid/No Commodity Code" at bounding box center [492, 292] width 164 height 27
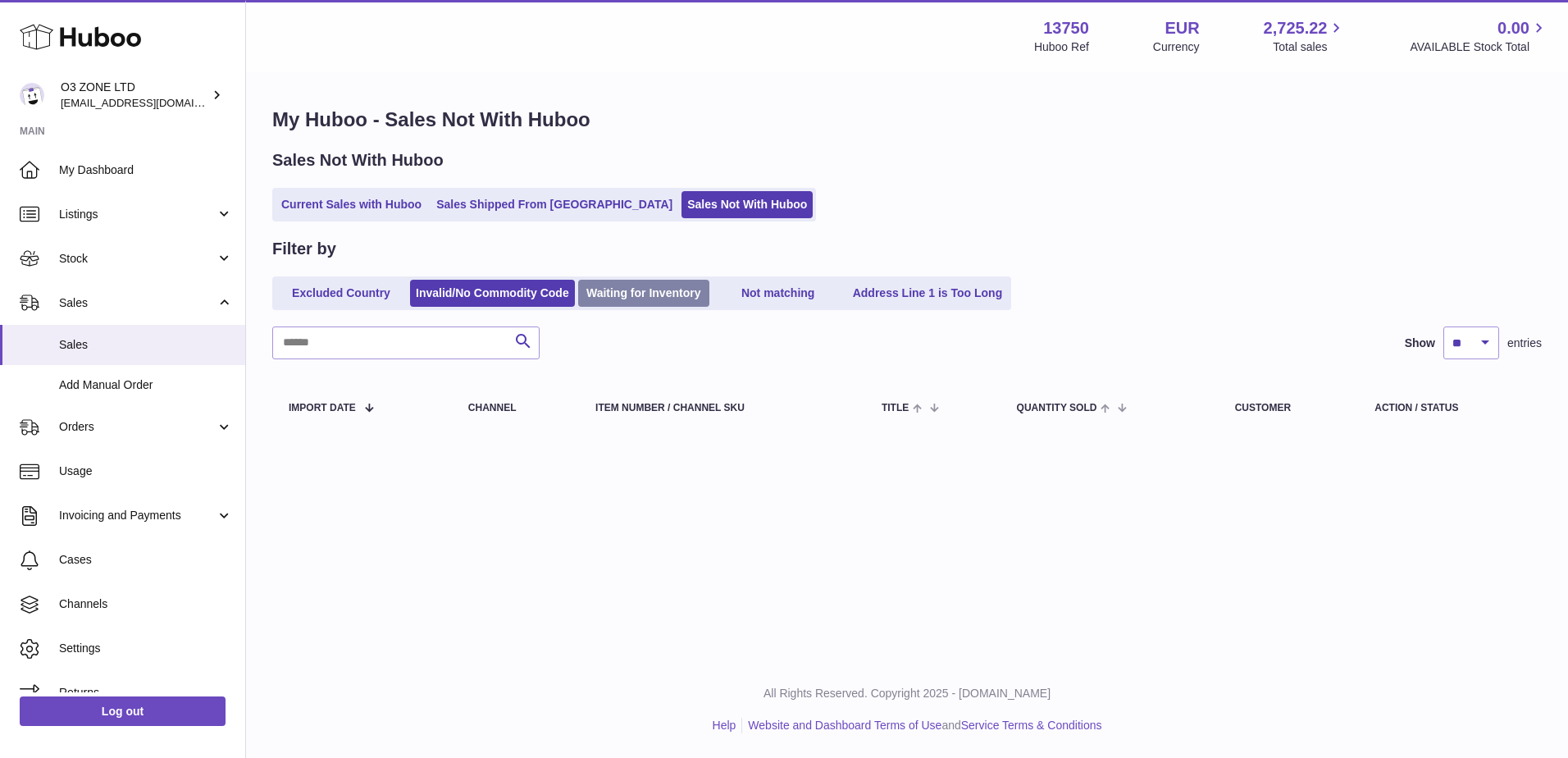
click at [666, 296] on link "Waiting for Inventory" at bounding box center [643, 292] width 131 height 27
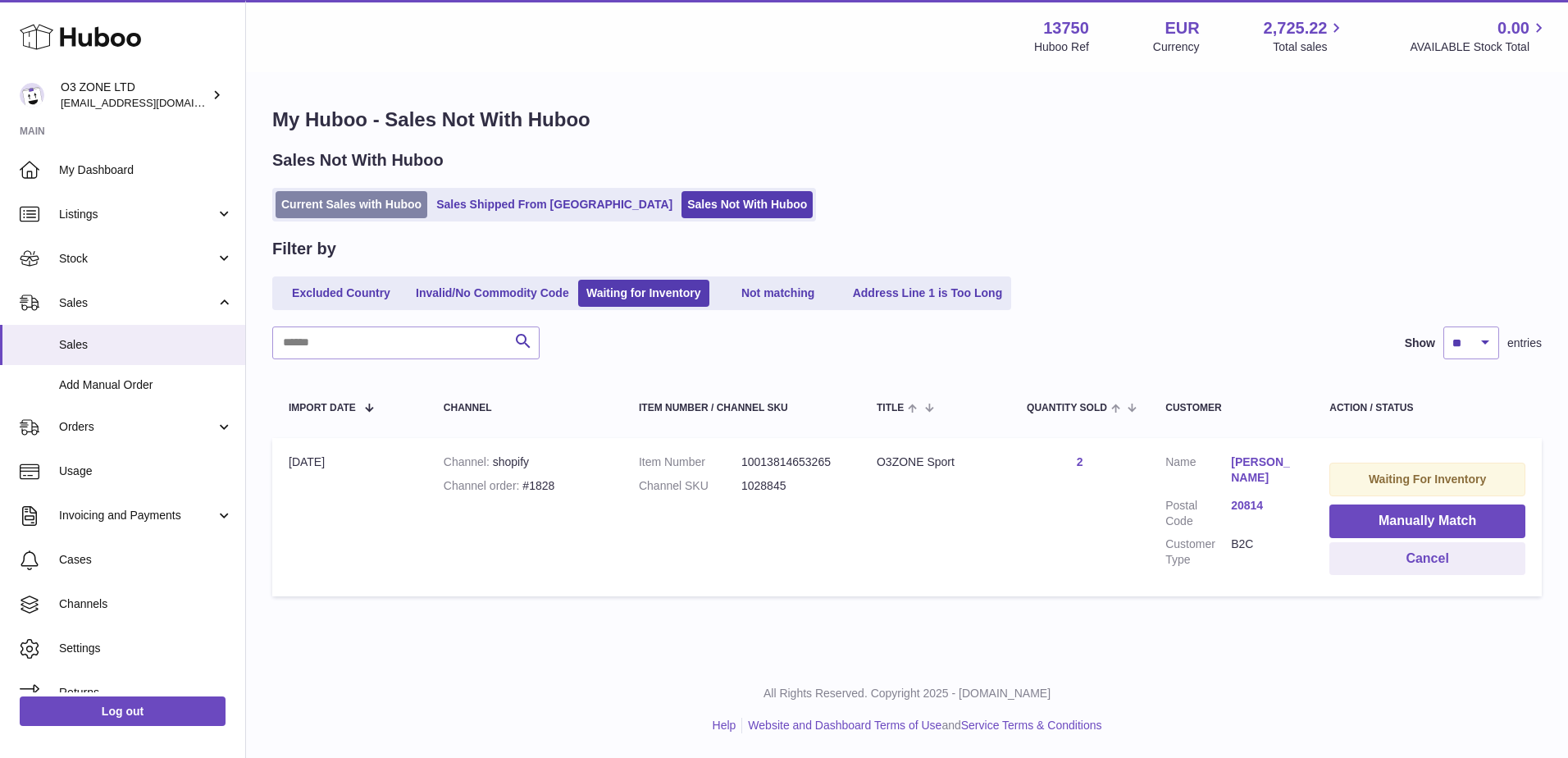
click at [353, 199] on link "Current Sales with Huboo" at bounding box center [351, 204] width 152 height 27
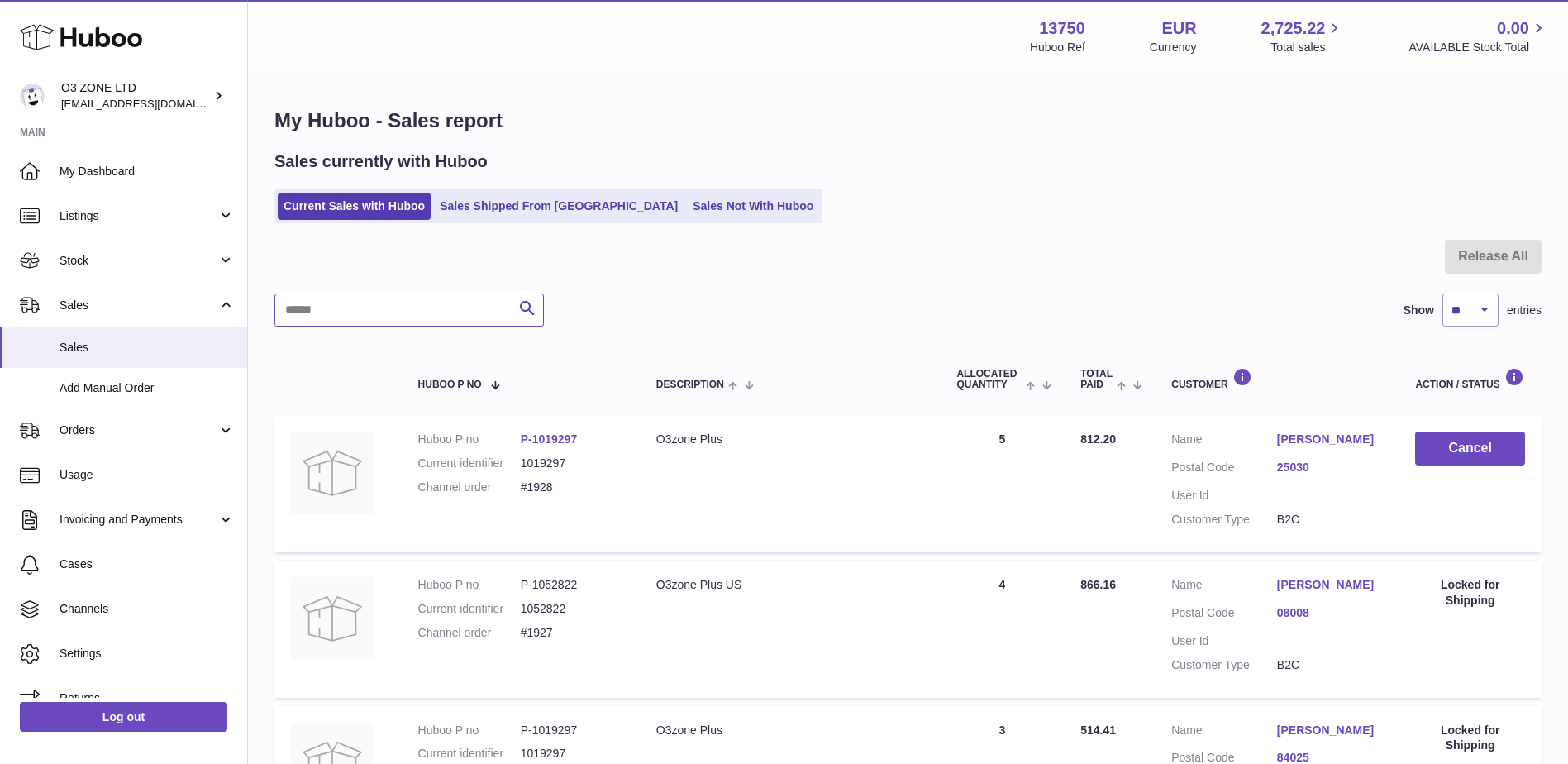
click at [399, 319] on input "text" at bounding box center [410, 310] width 270 height 33
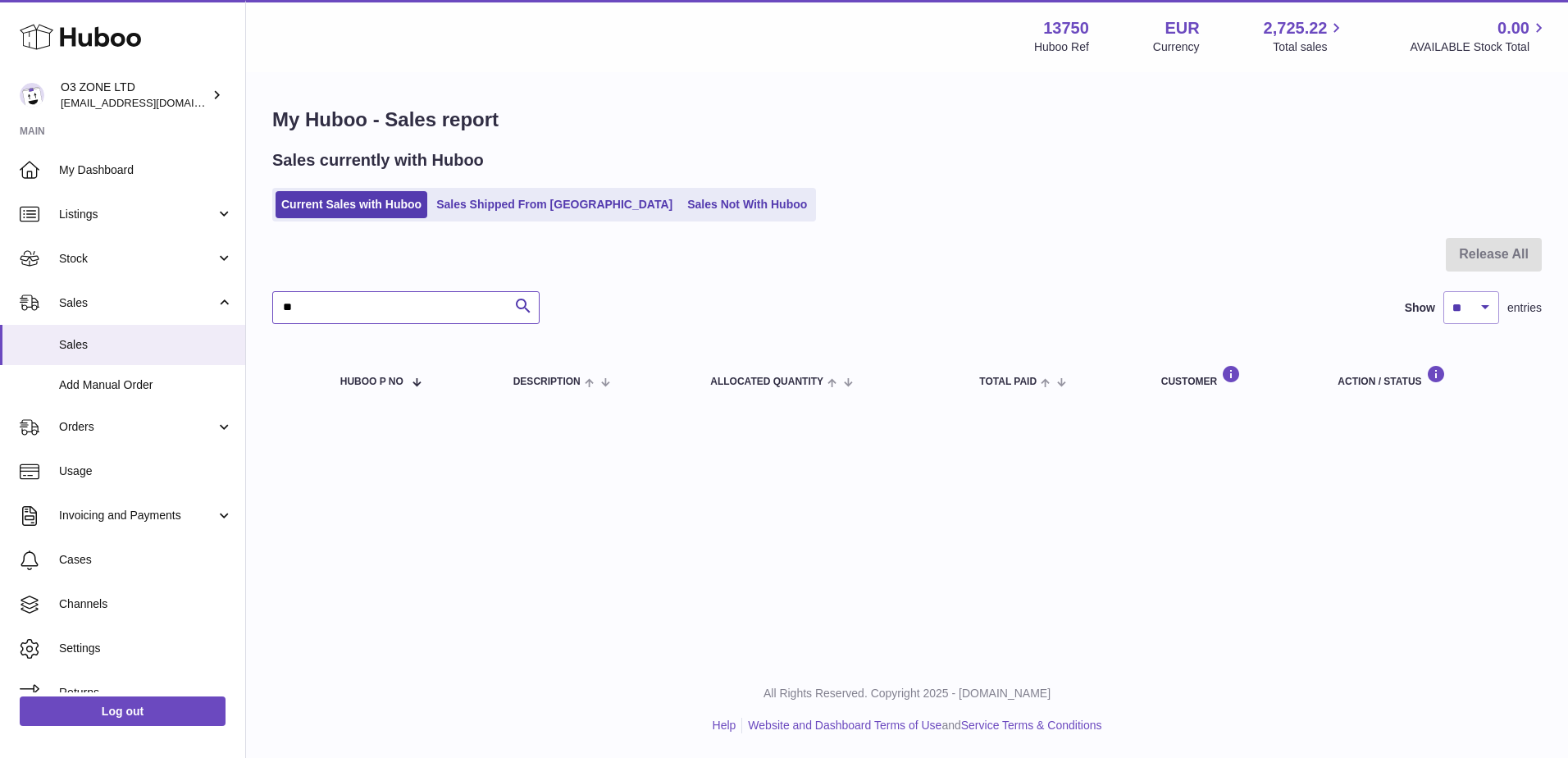
type input "*"
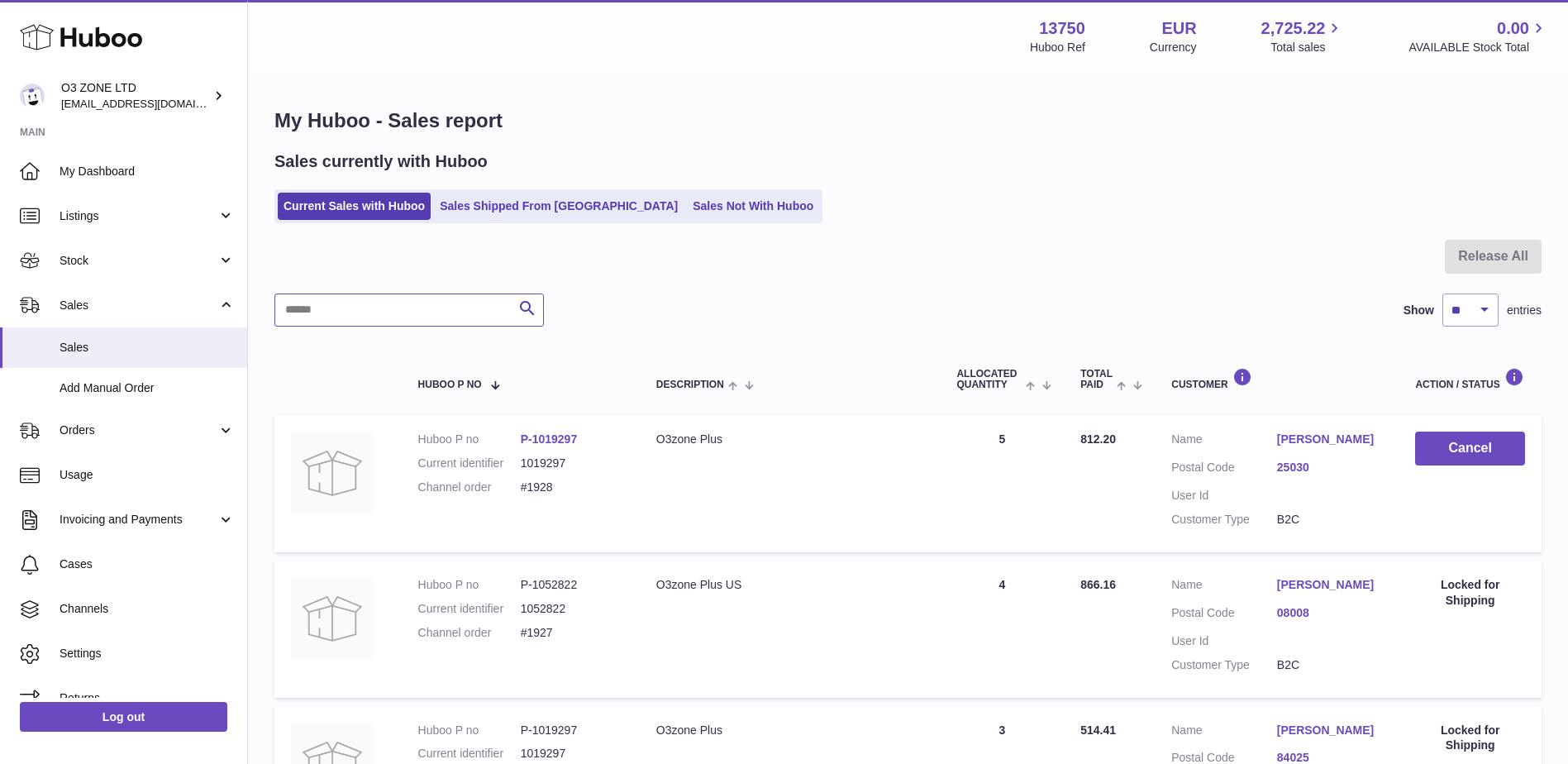
type input "*"
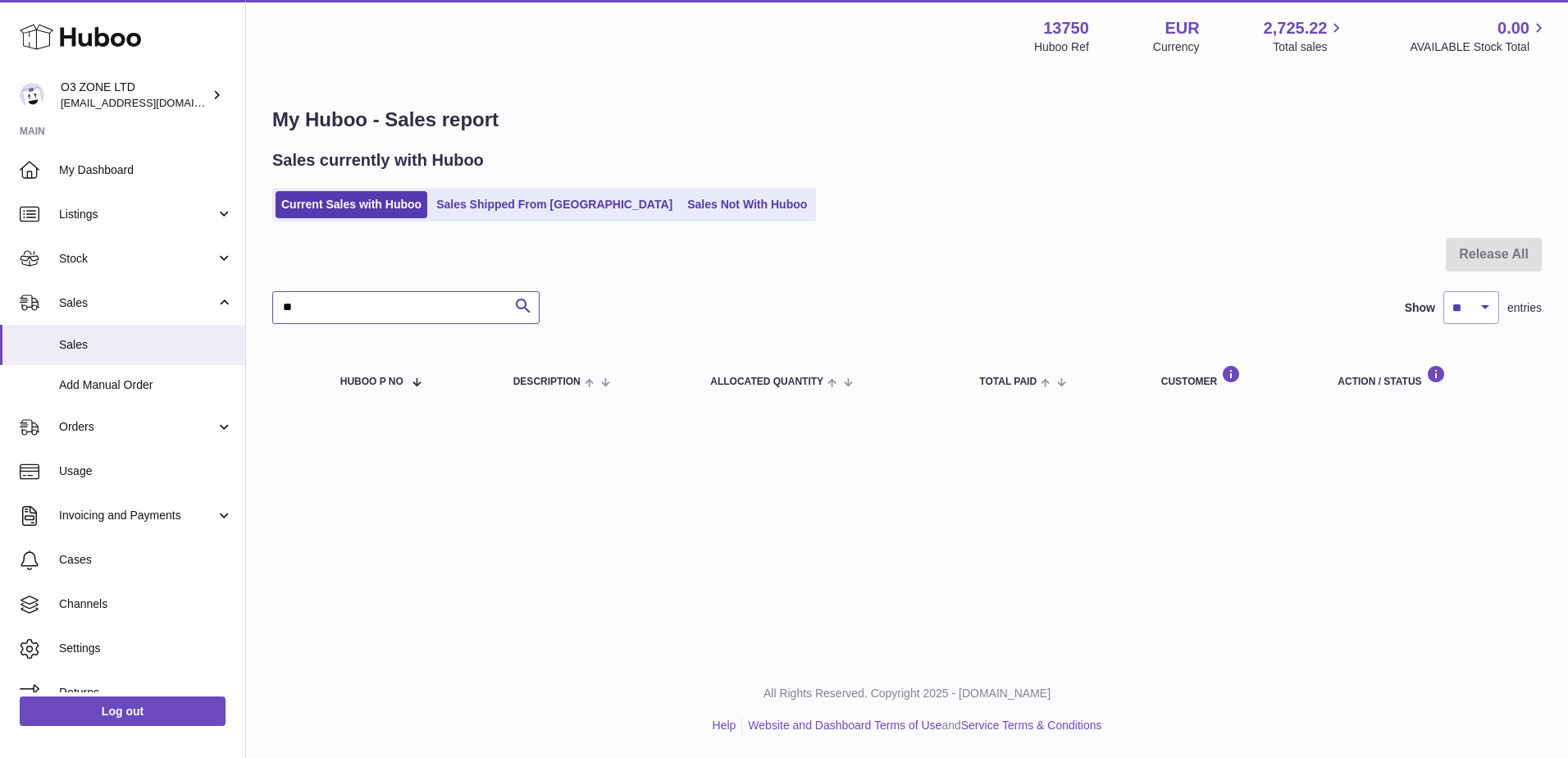
type input "*"
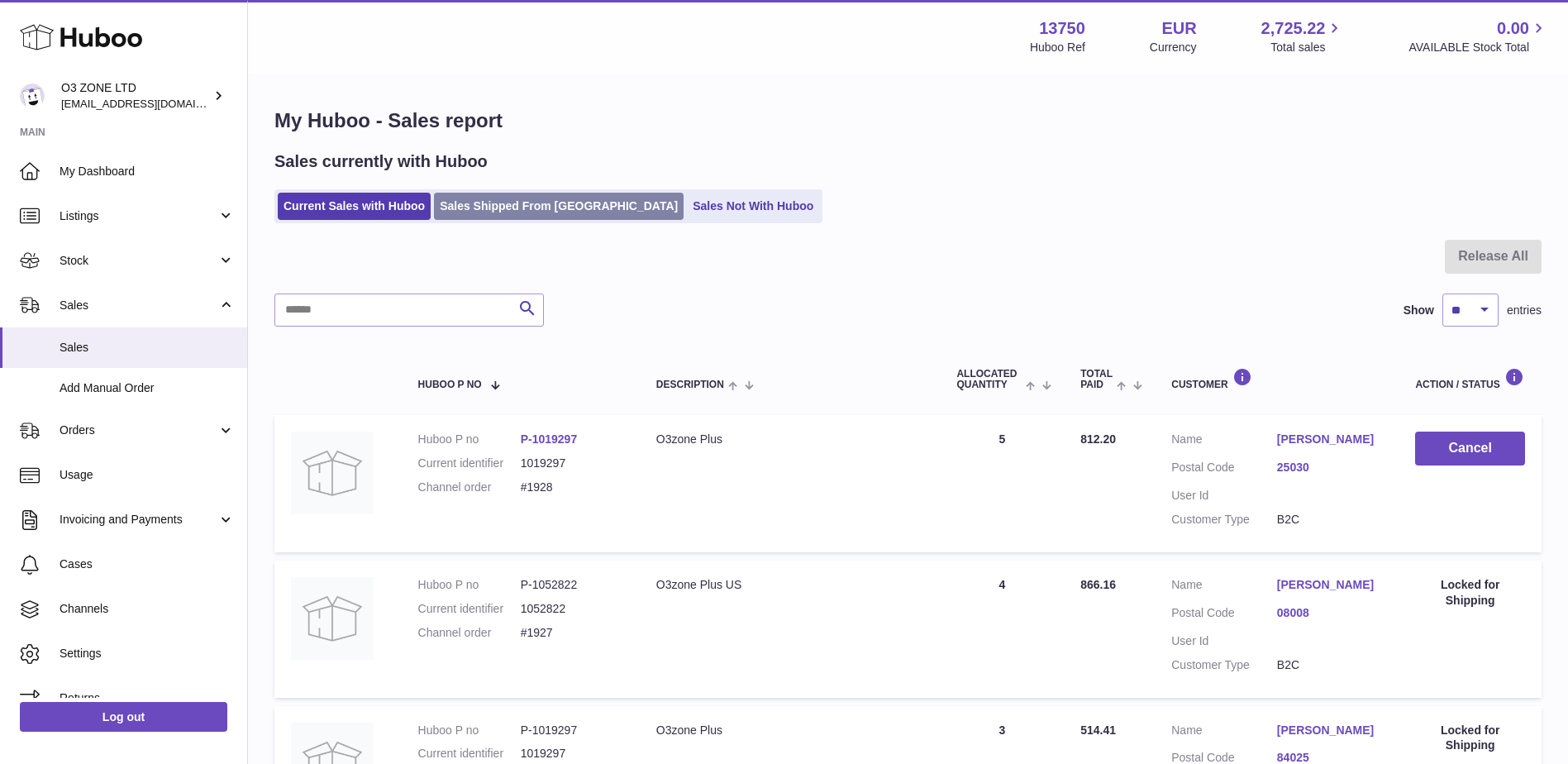
click at [521, 208] on link "Sales Shipped From [GEOGRAPHIC_DATA]" at bounding box center [558, 205] width 250 height 27
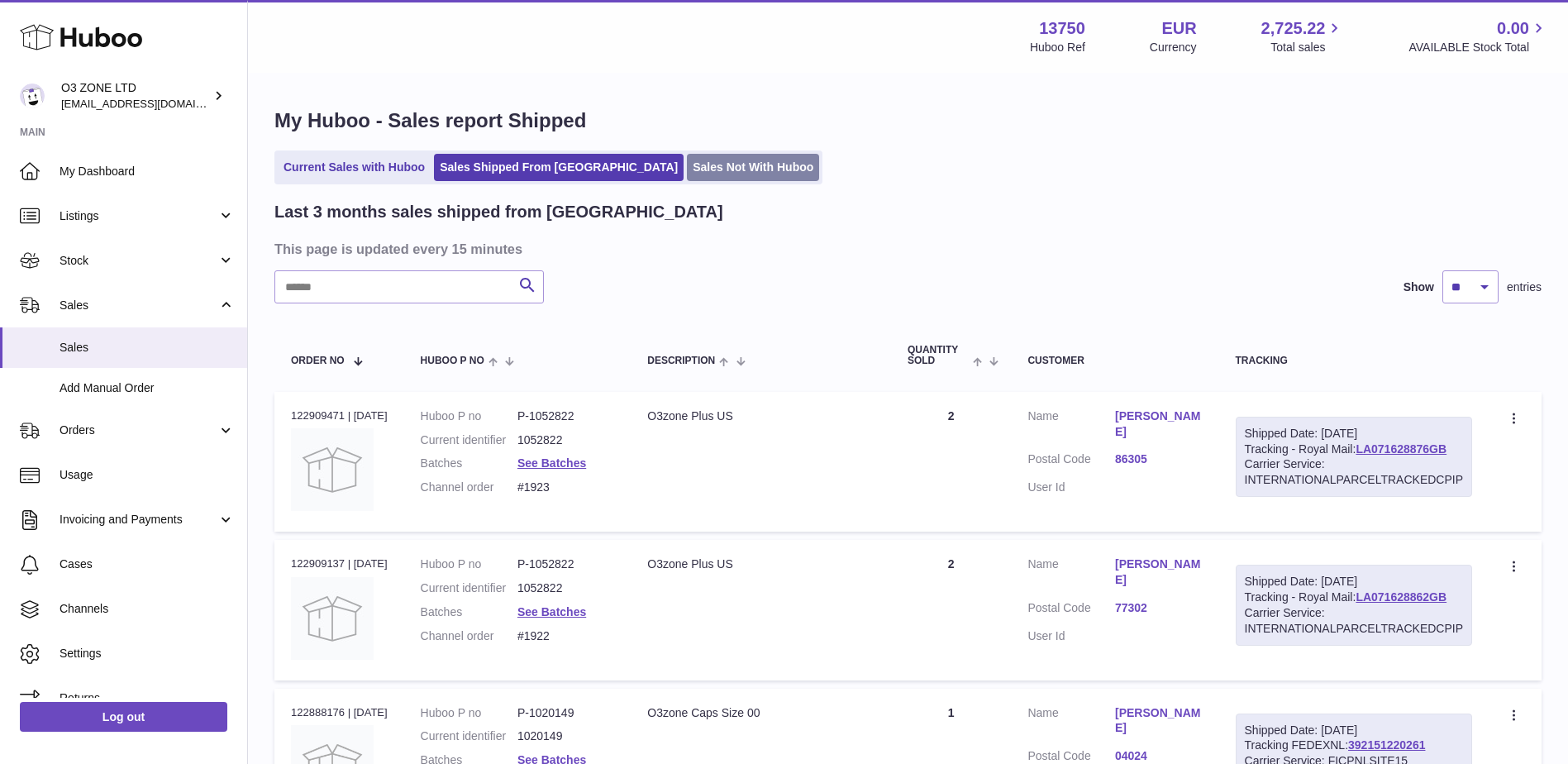
click at [686, 171] on link "Sales Not With Huboo" at bounding box center [752, 167] width 132 height 27
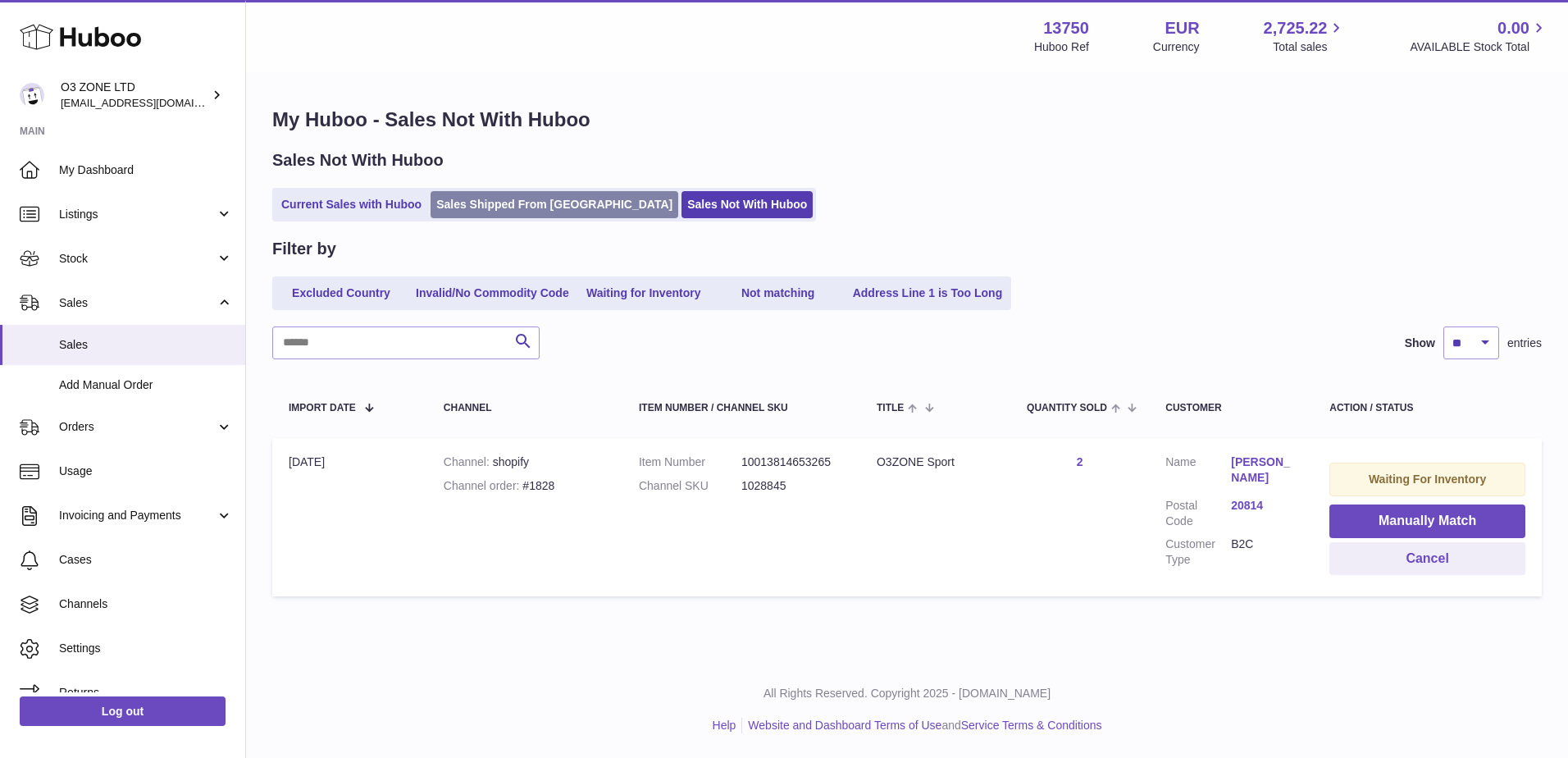
click at [514, 211] on link "Sales Shipped From [GEOGRAPHIC_DATA]" at bounding box center [554, 204] width 248 height 27
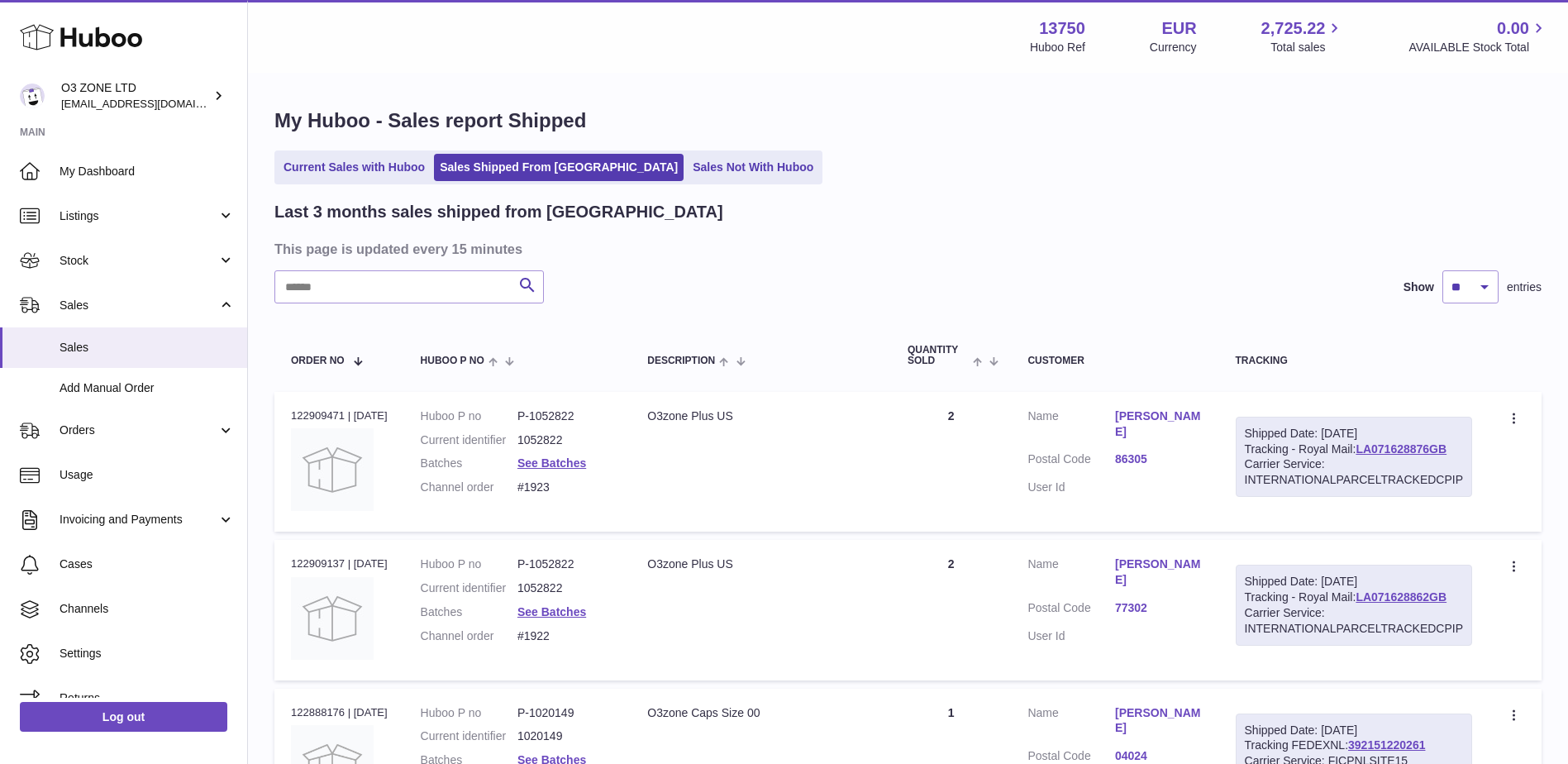
click at [1145, 460] on link "86305" at bounding box center [1158, 459] width 87 height 16
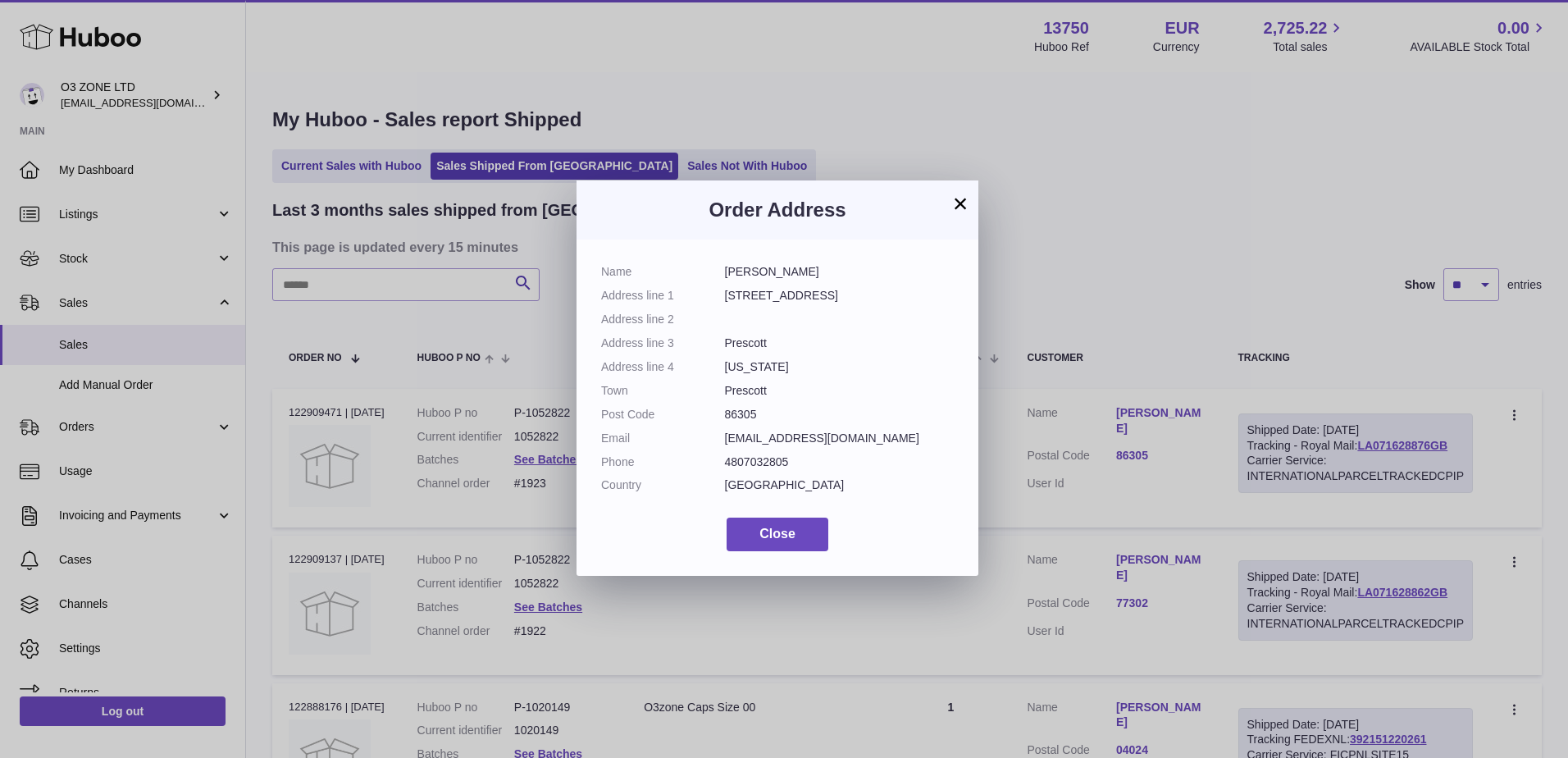
click at [962, 197] on button "×" at bounding box center [961, 204] width 20 height 20
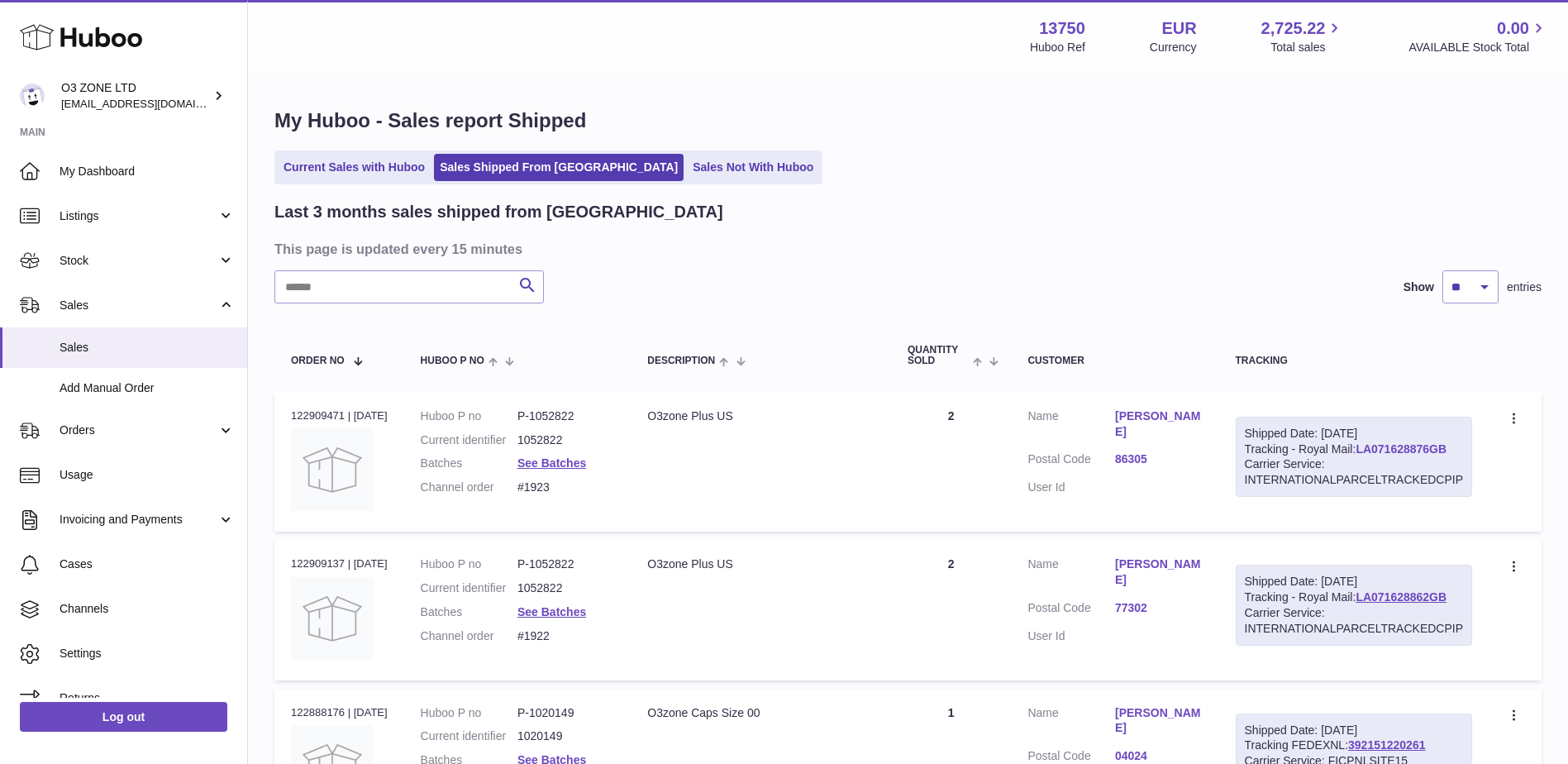
click at [1395, 450] on link "LA071628876GB" at bounding box center [1401, 448] width 91 height 13
click at [330, 161] on link "Current Sales with Huboo" at bounding box center [354, 167] width 153 height 27
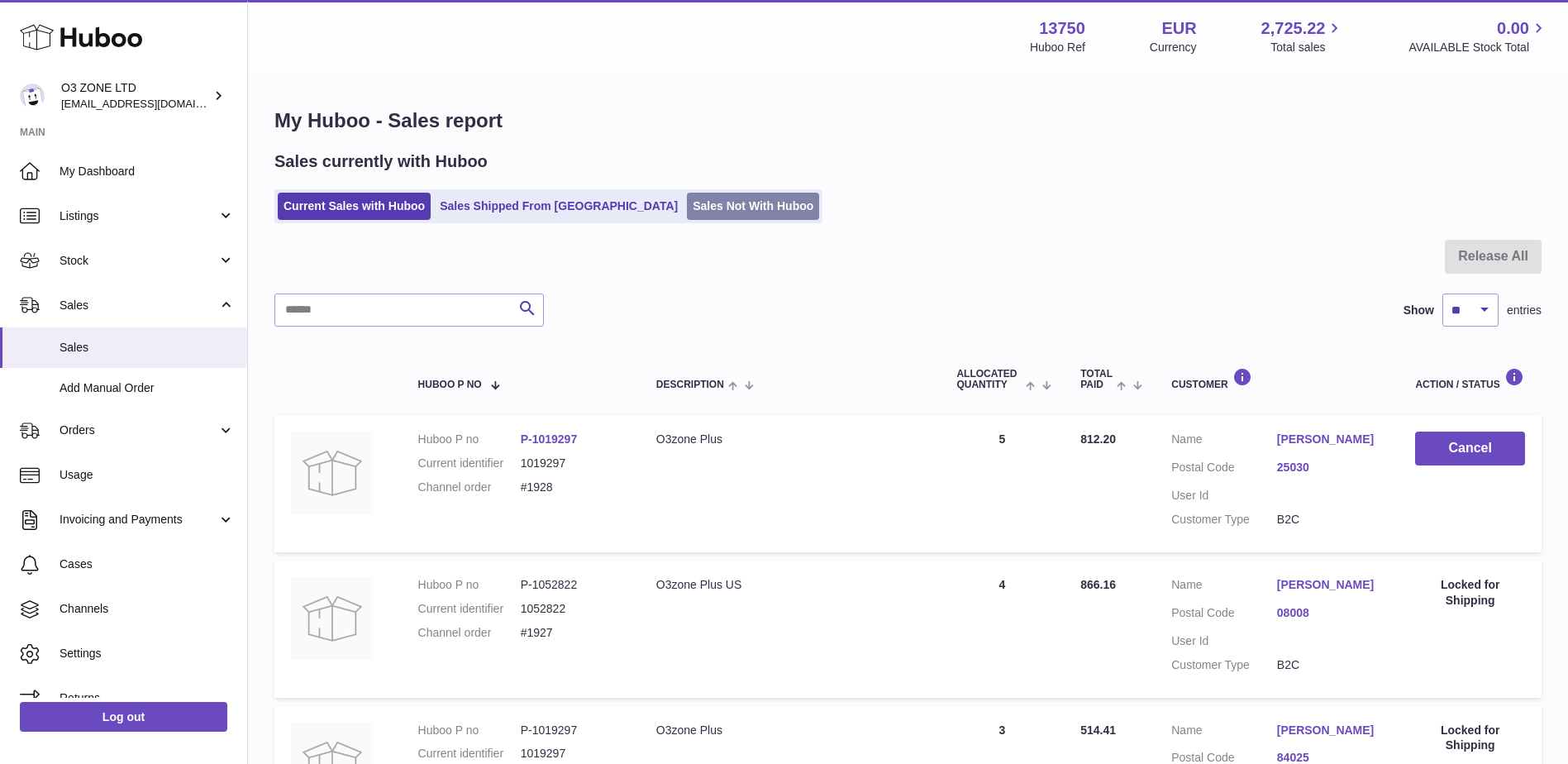
click at [686, 207] on link "Sales Not With Huboo" at bounding box center [752, 205] width 132 height 27
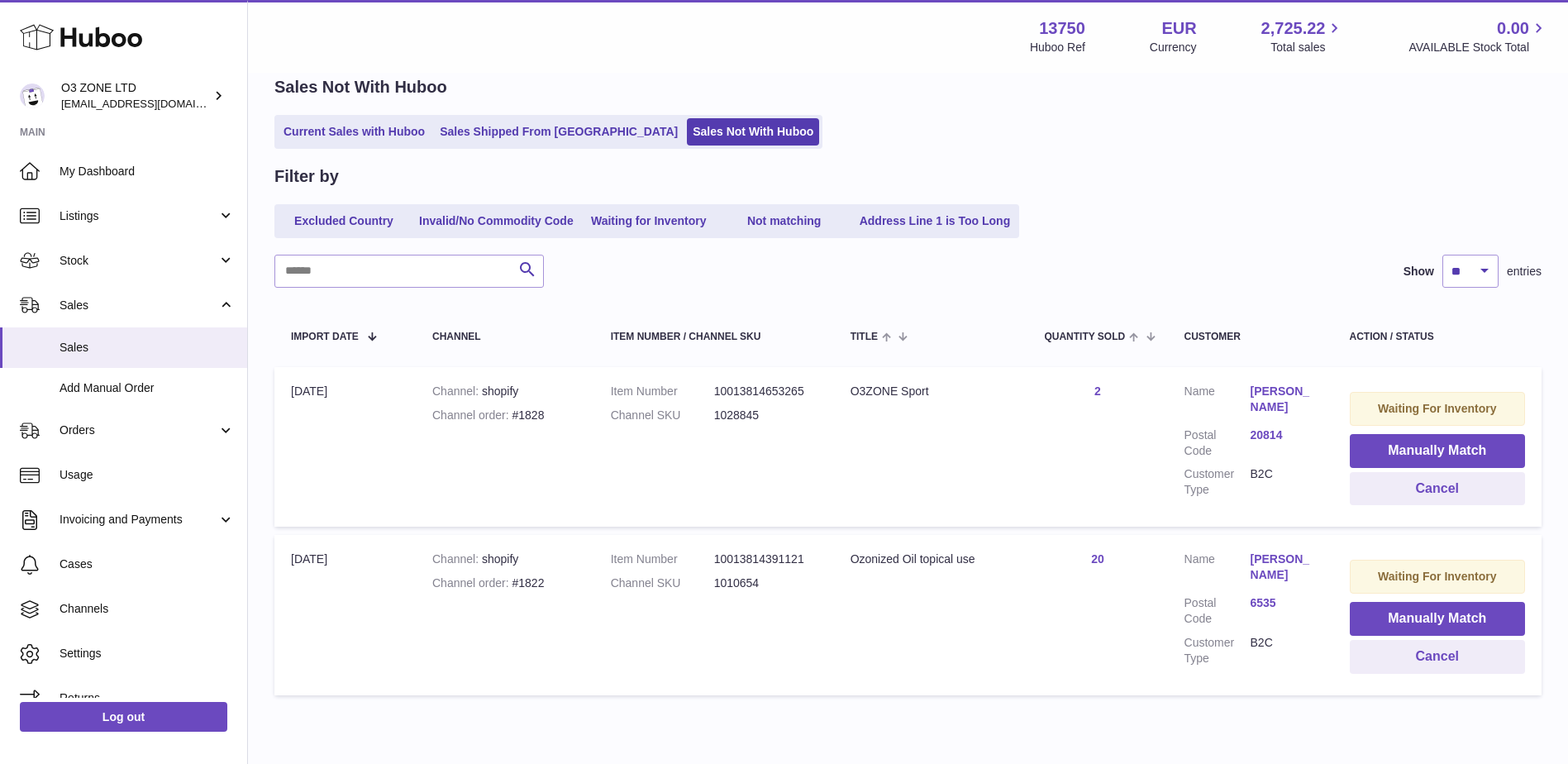
scroll to position [144, 0]
